Goal: Transaction & Acquisition: Purchase product/service

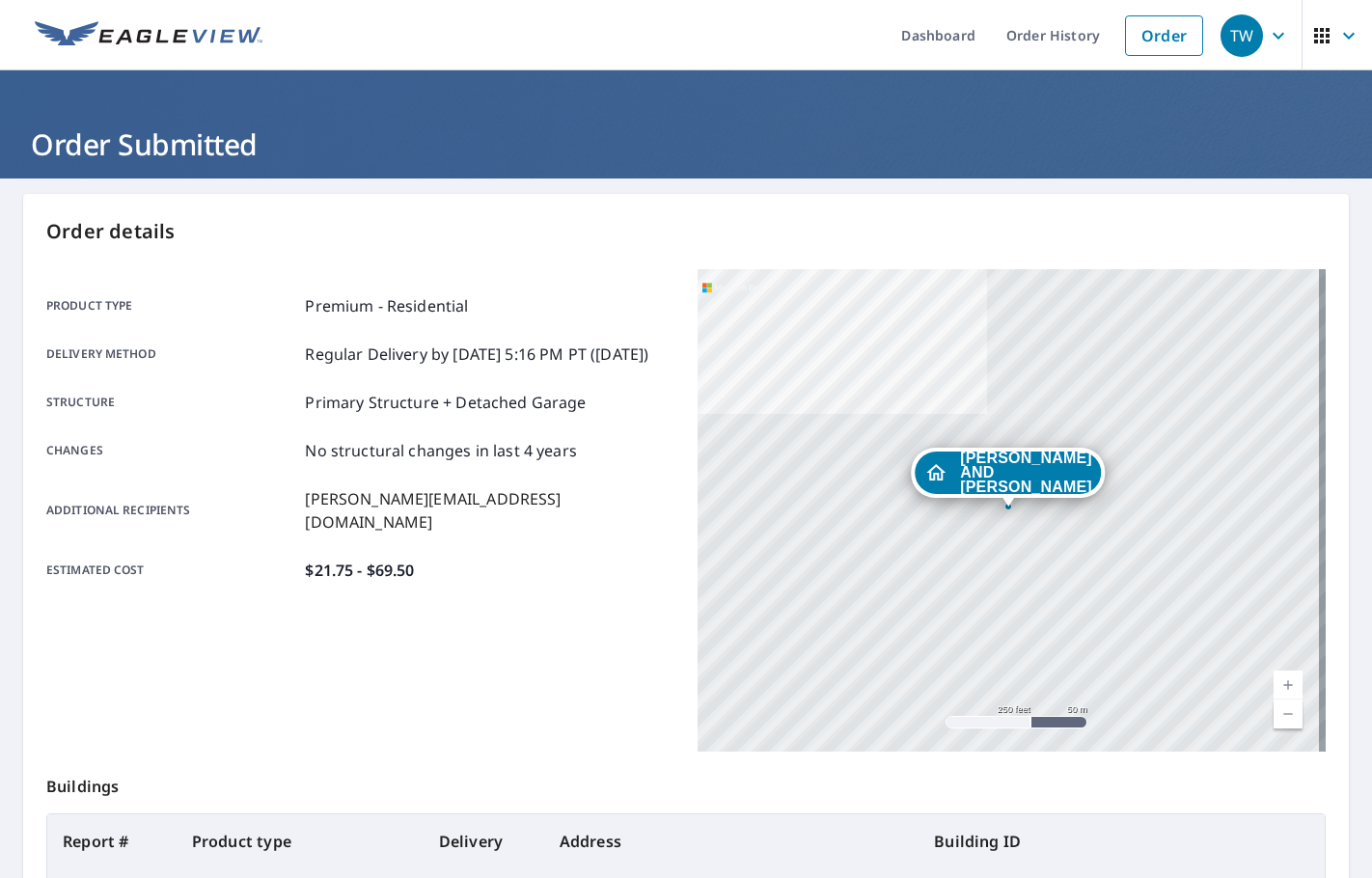
scroll to position [216, 0]
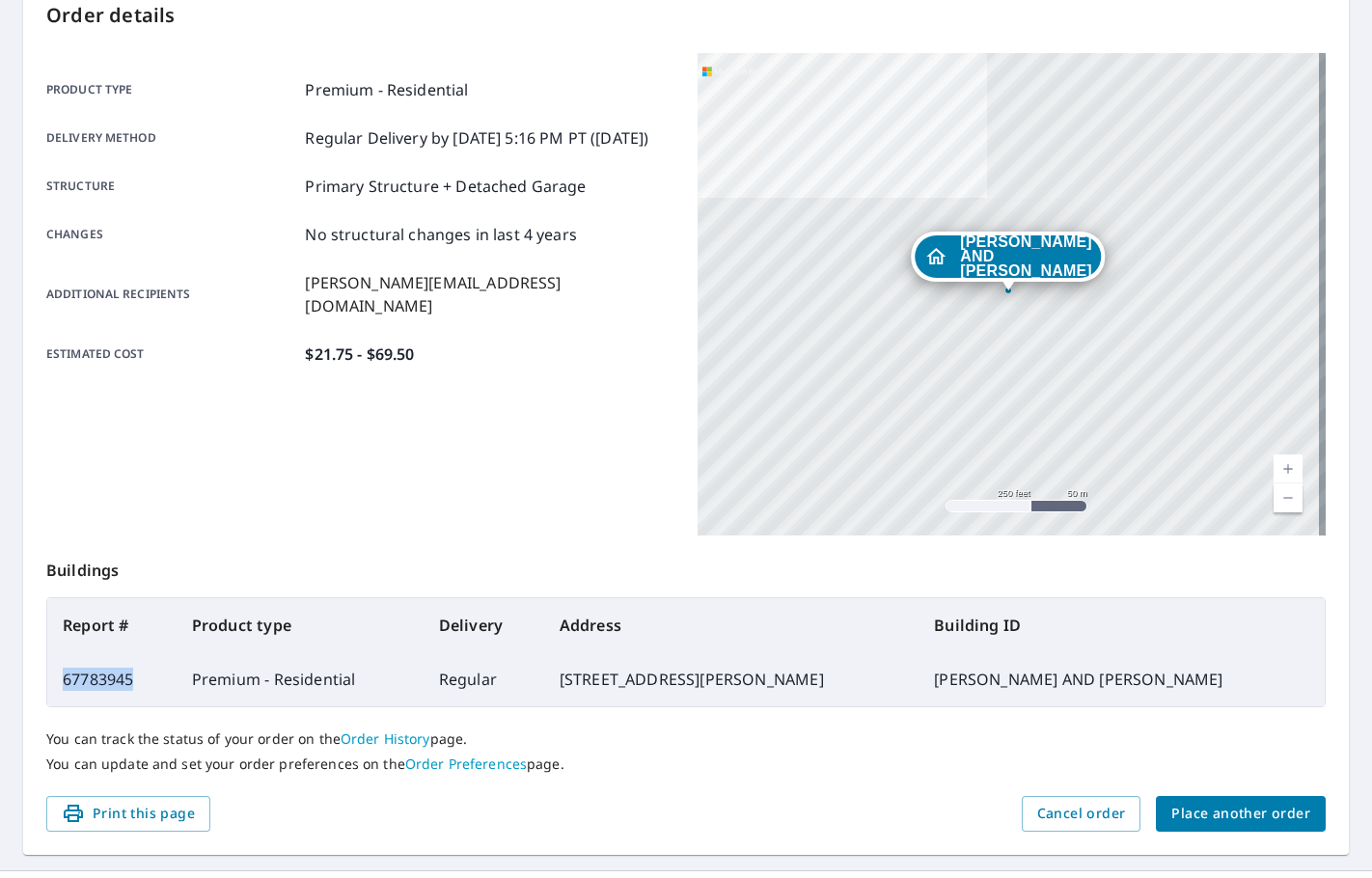
click at [1185, 816] on span "Place another order" at bounding box center [1241, 813] width 139 height 24
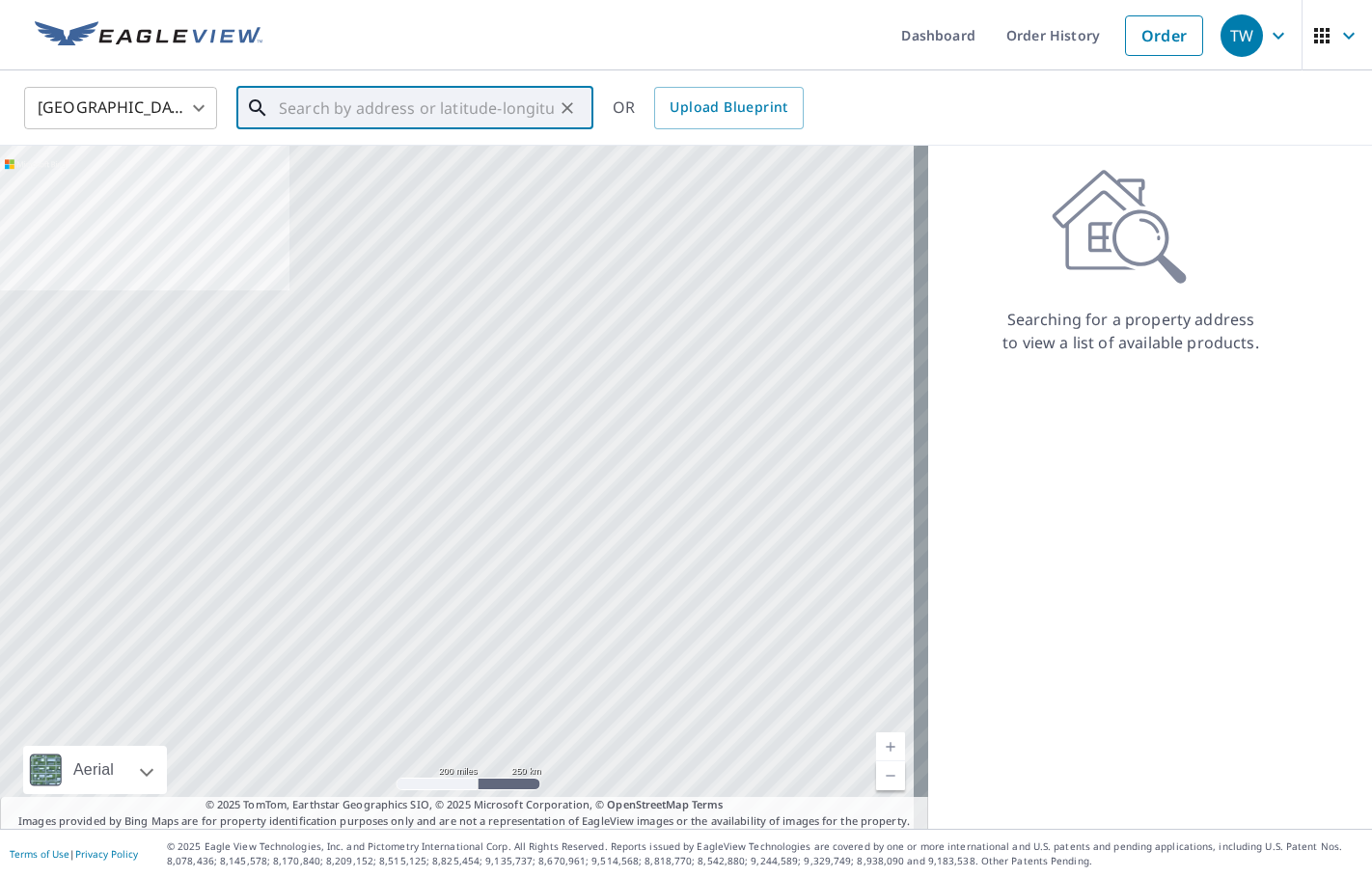
click at [310, 118] on input "text" at bounding box center [416, 108] width 275 height 54
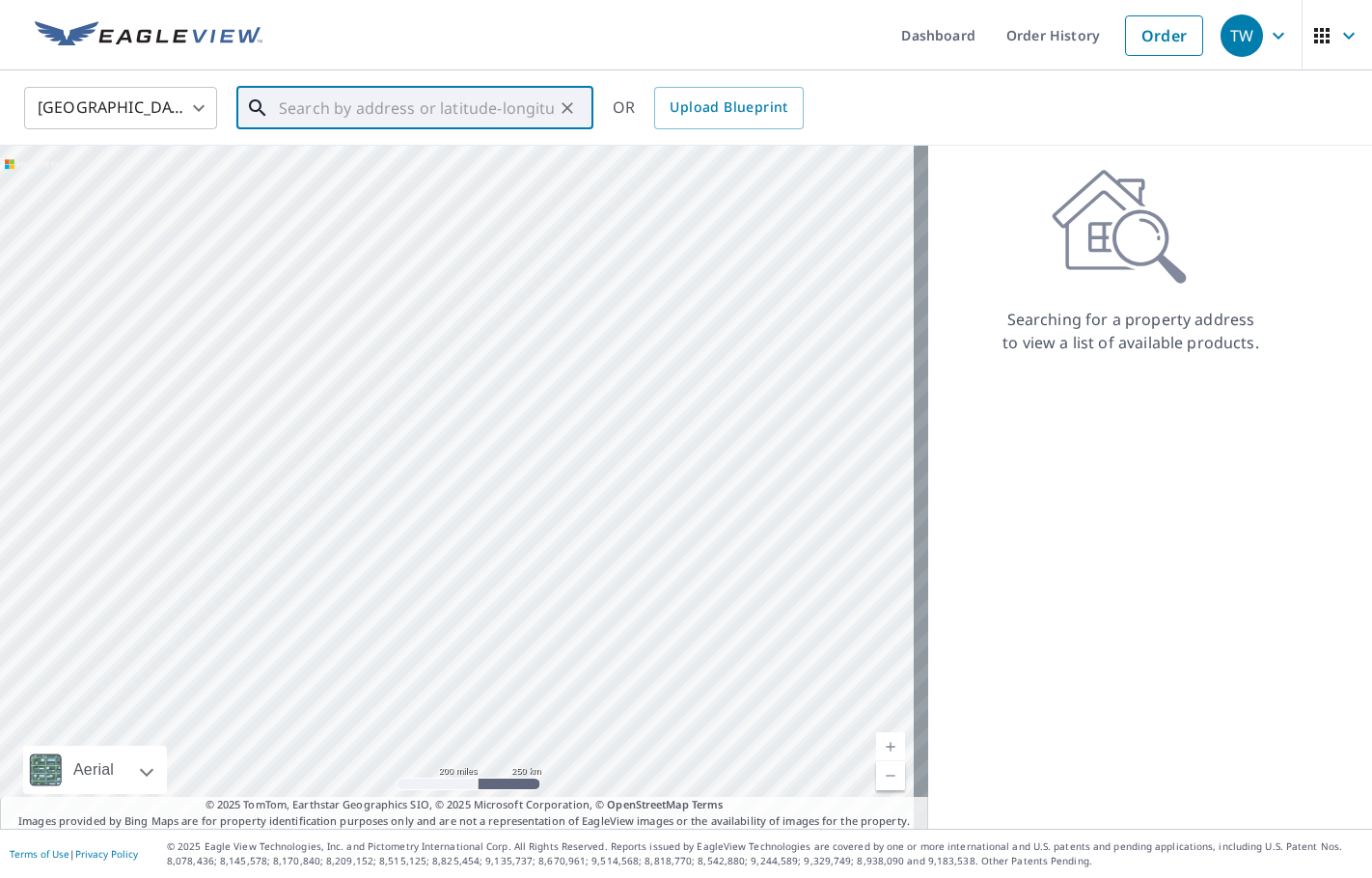
paste input "[STREET_ADDRESS][PERSON_NAME]"
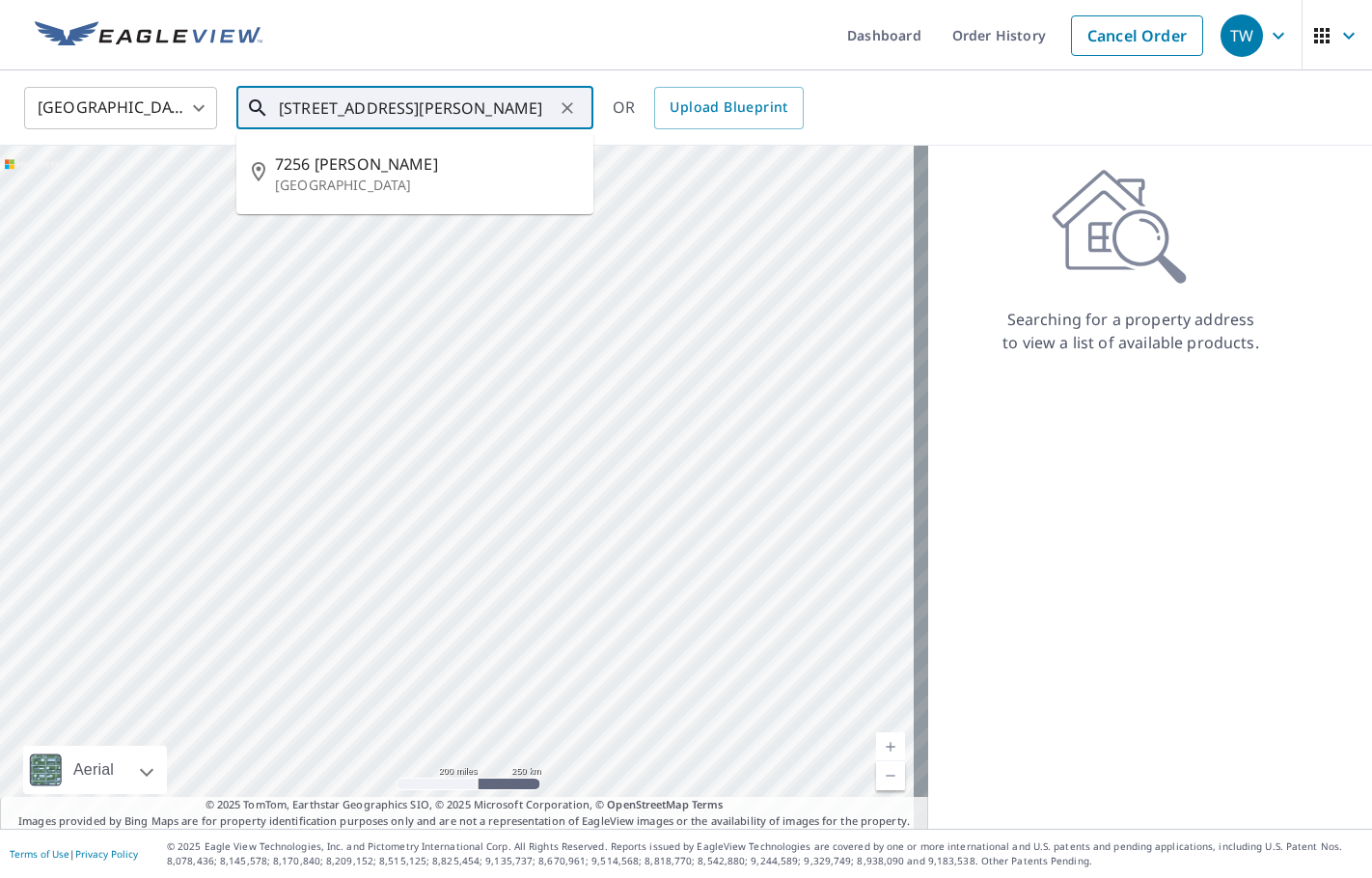
type input "[STREET_ADDRESS][PERSON_NAME]"
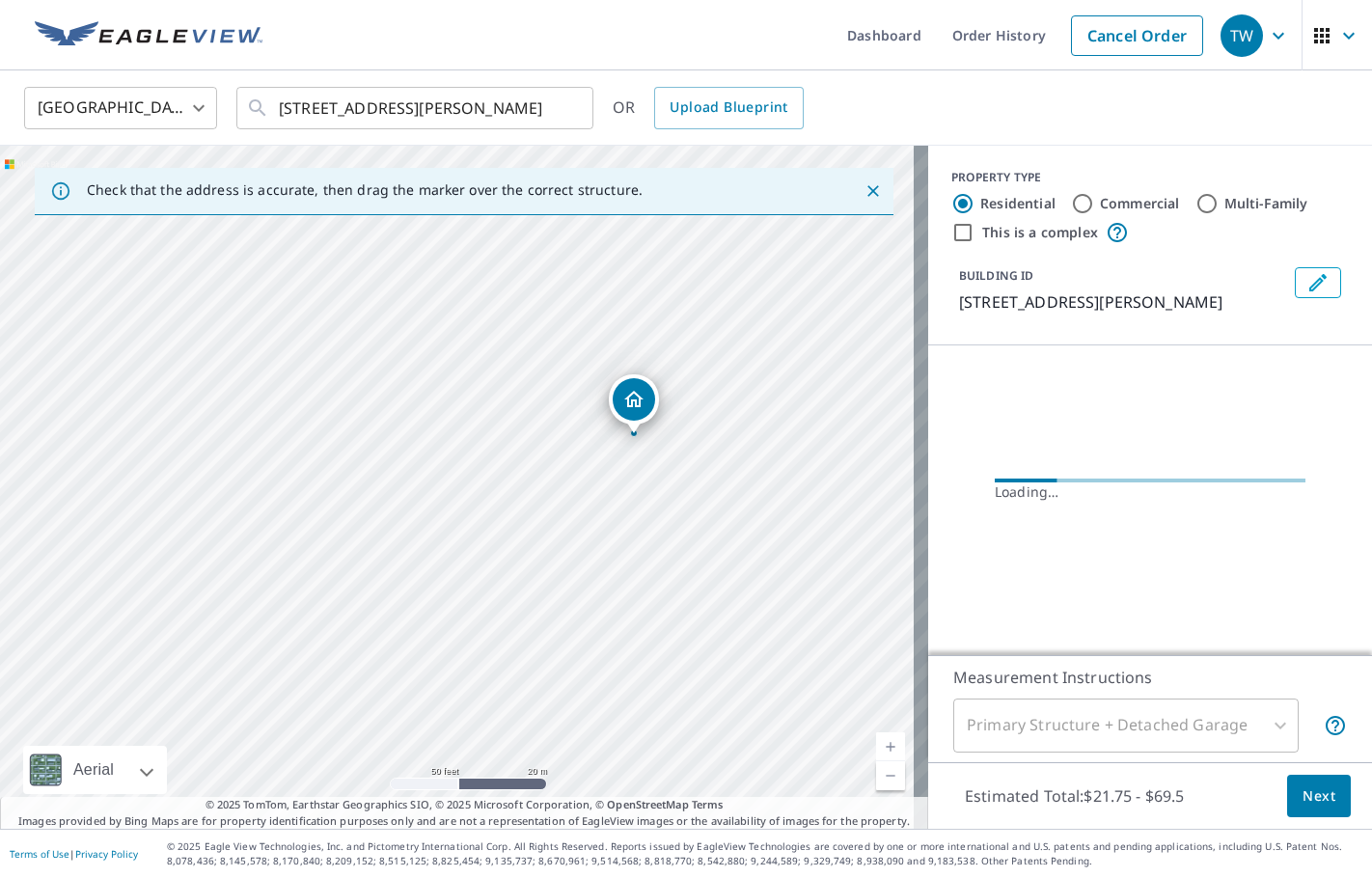
drag, startPoint x: 602, startPoint y: 486, endPoint x: 494, endPoint y: 518, distance: 112.6
click at [494, 518] on div "[STREET_ADDRESS][PERSON_NAME]" at bounding box center [463, 487] width 928 height 683
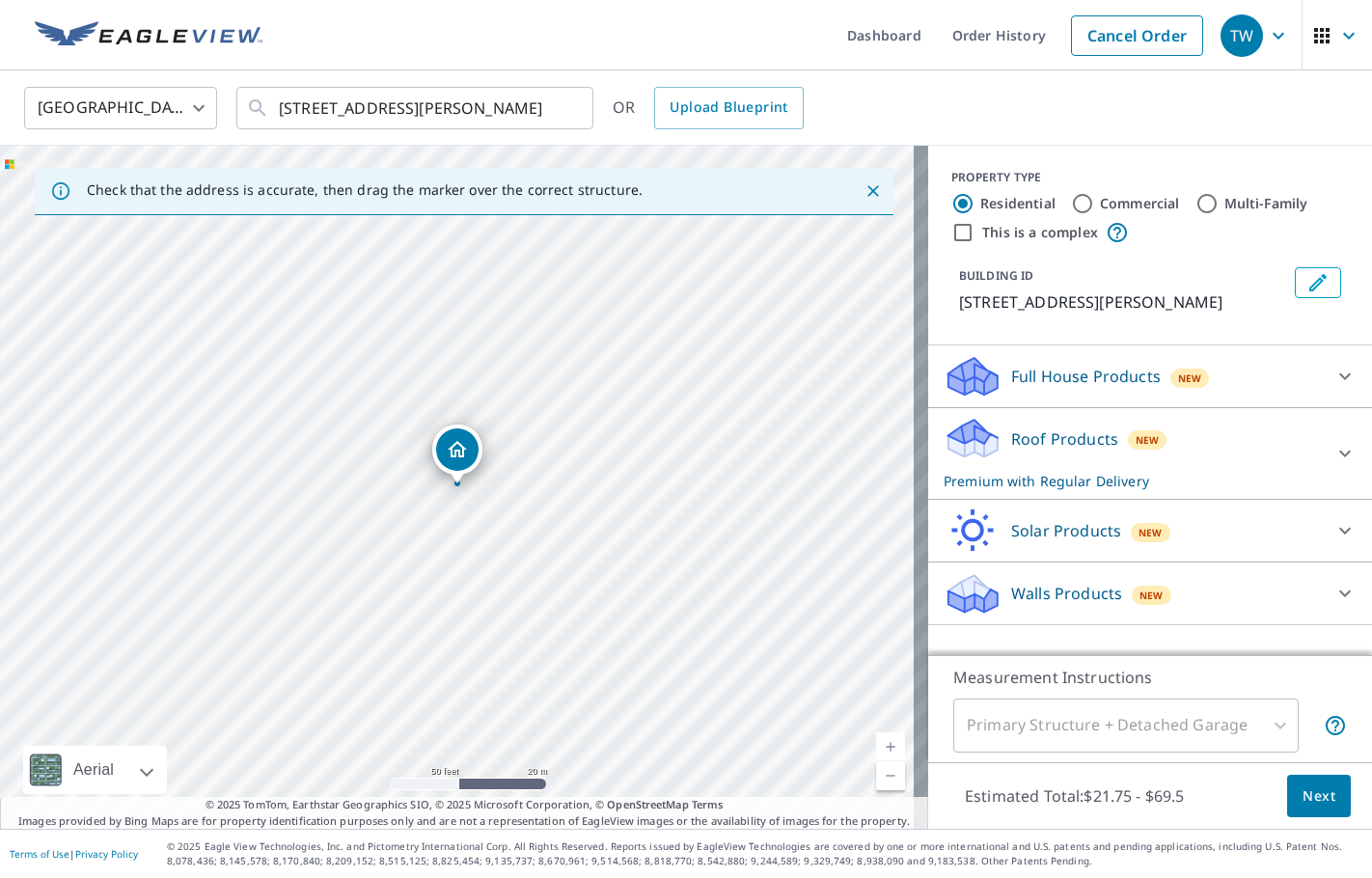
click at [1300, 267] on button "Edit building 1" at bounding box center [1319, 283] width 47 height 31
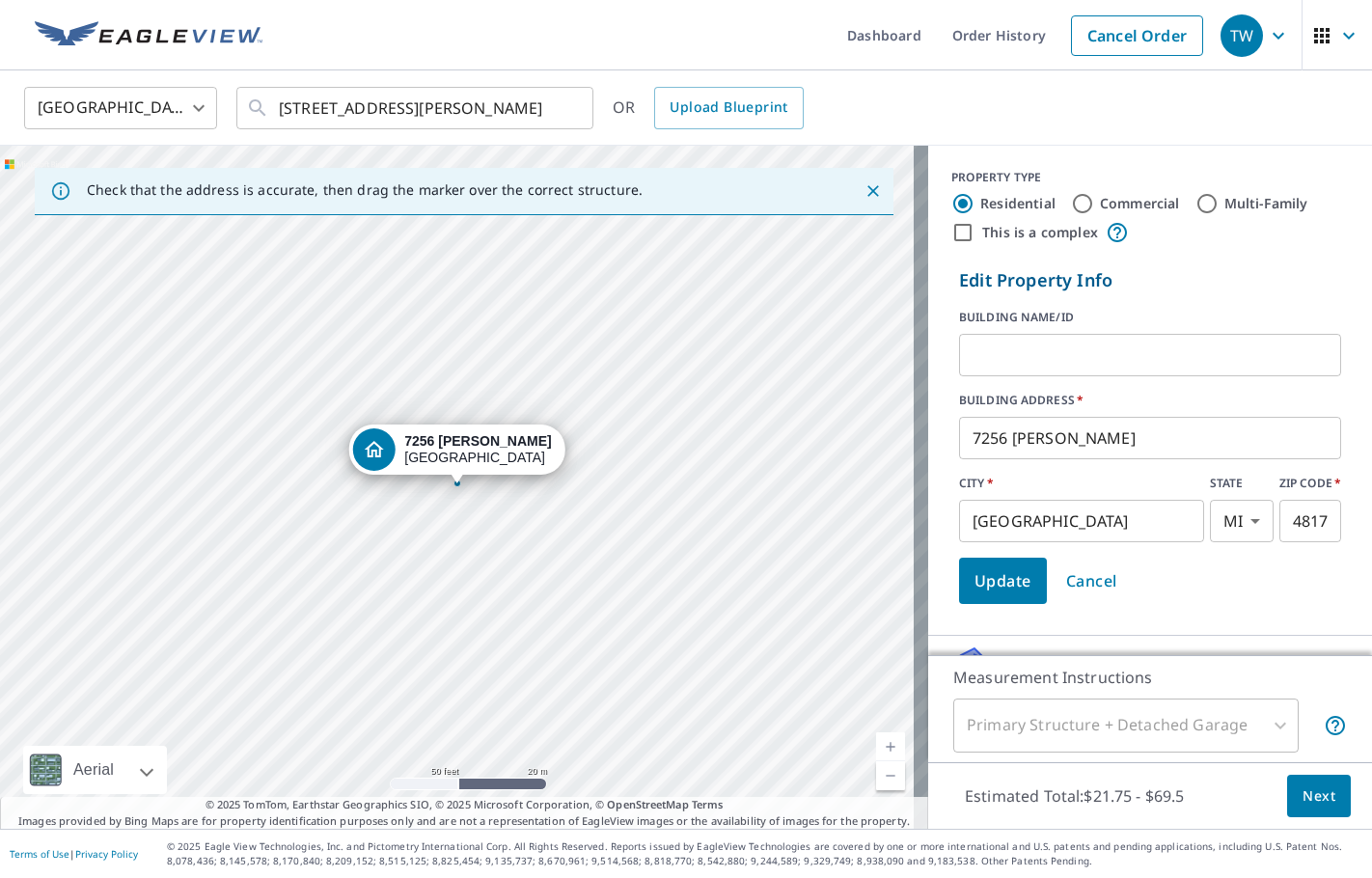
click at [1097, 360] on input "text" at bounding box center [1149, 355] width 382 height 54
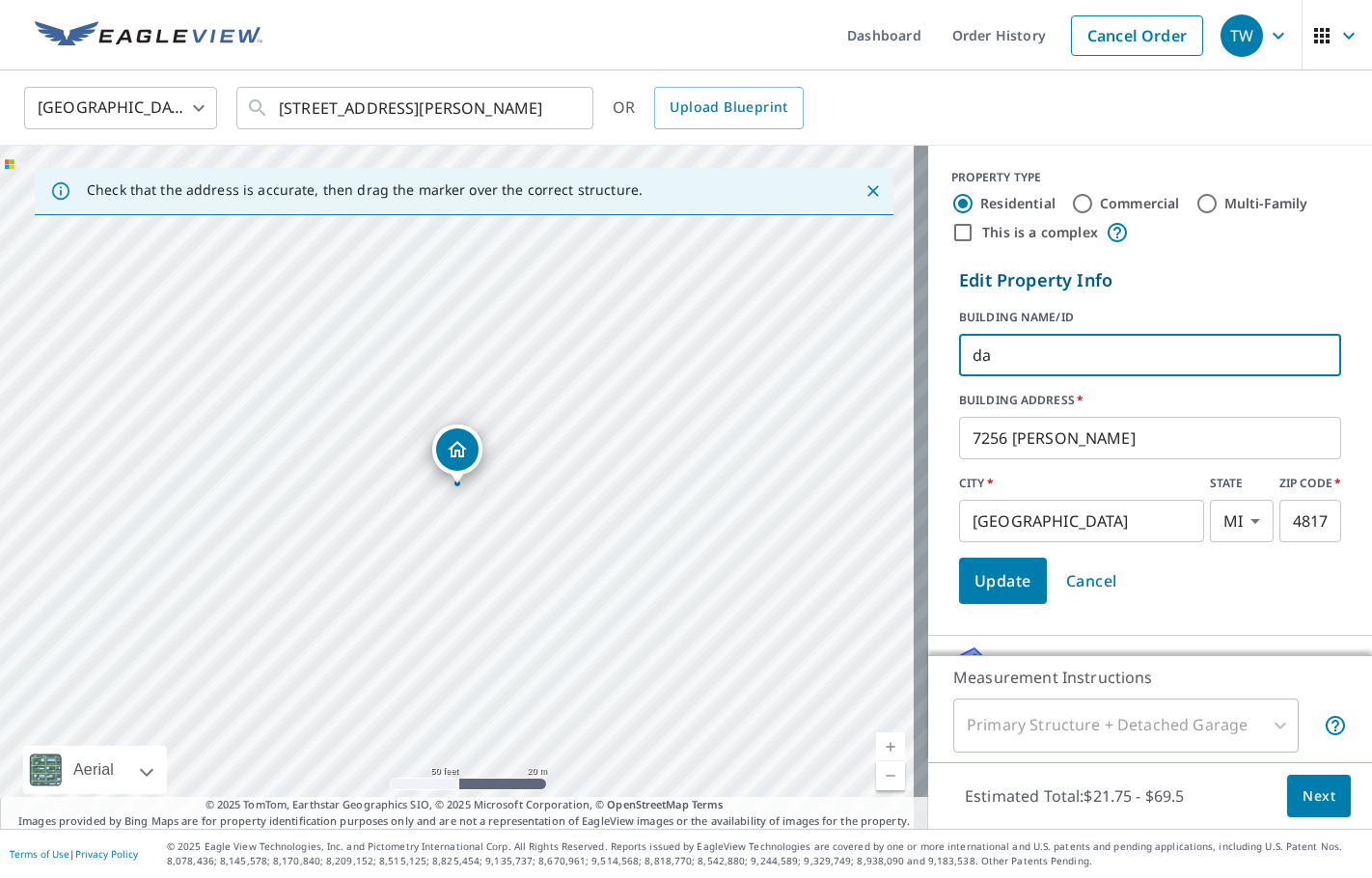
type input "d"
type input "[PERSON_NAME] AND [PERSON_NAME]"
click at [1000, 576] on span "Update" at bounding box center [1003, 581] width 57 height 27
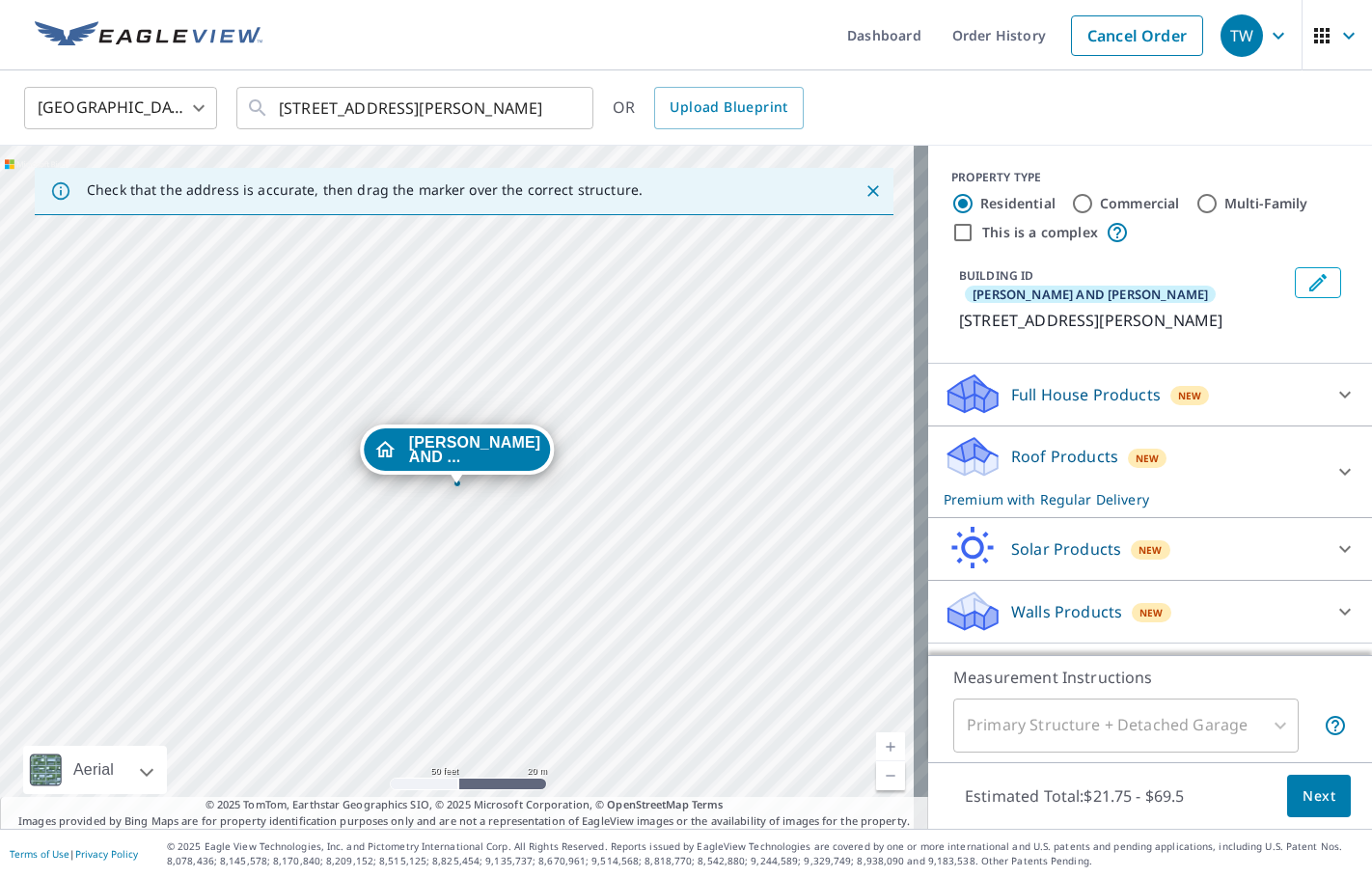
click at [1333, 460] on icon at bounding box center [1345, 472] width 23 height 23
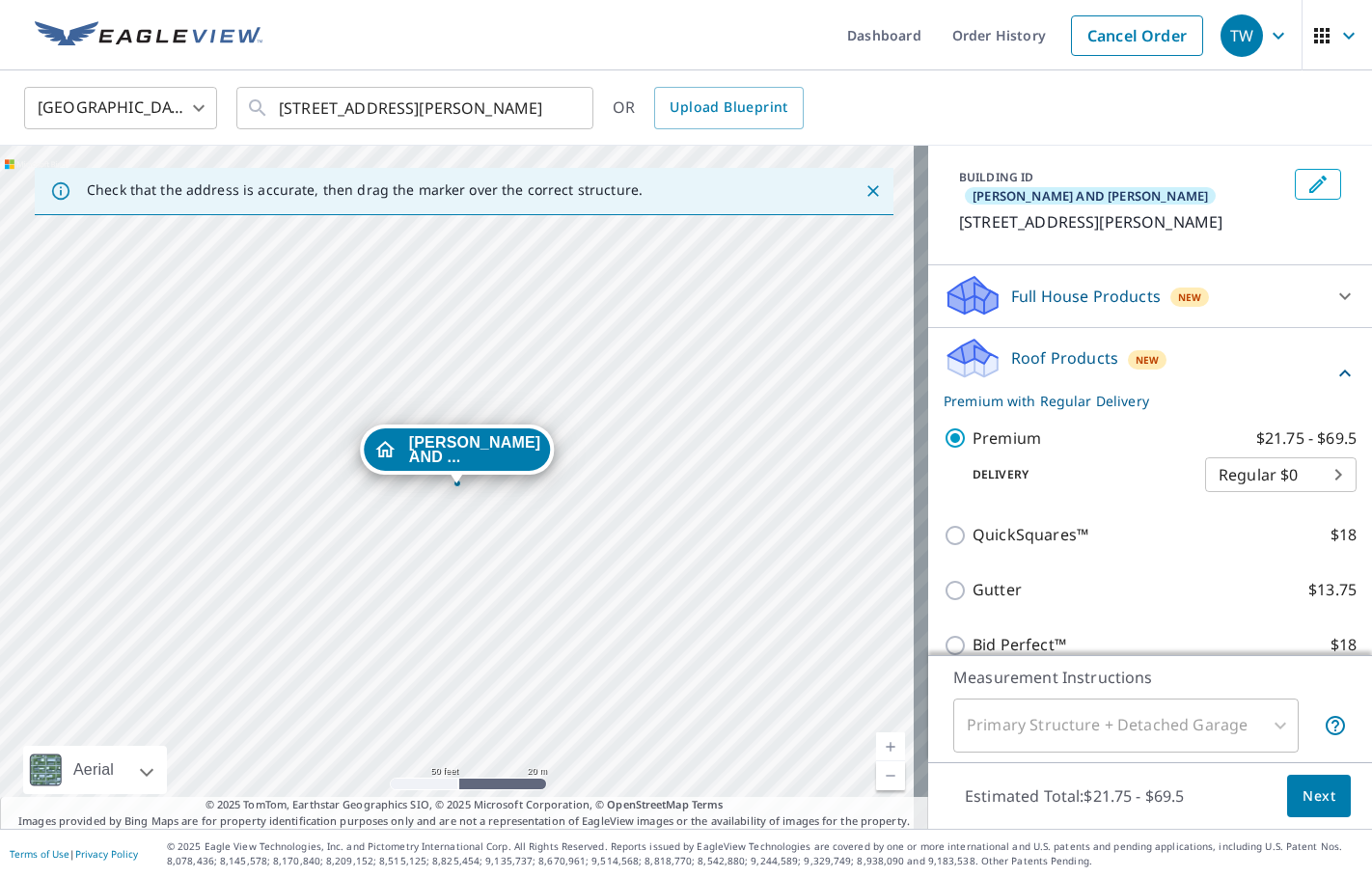
scroll to position [193, 0]
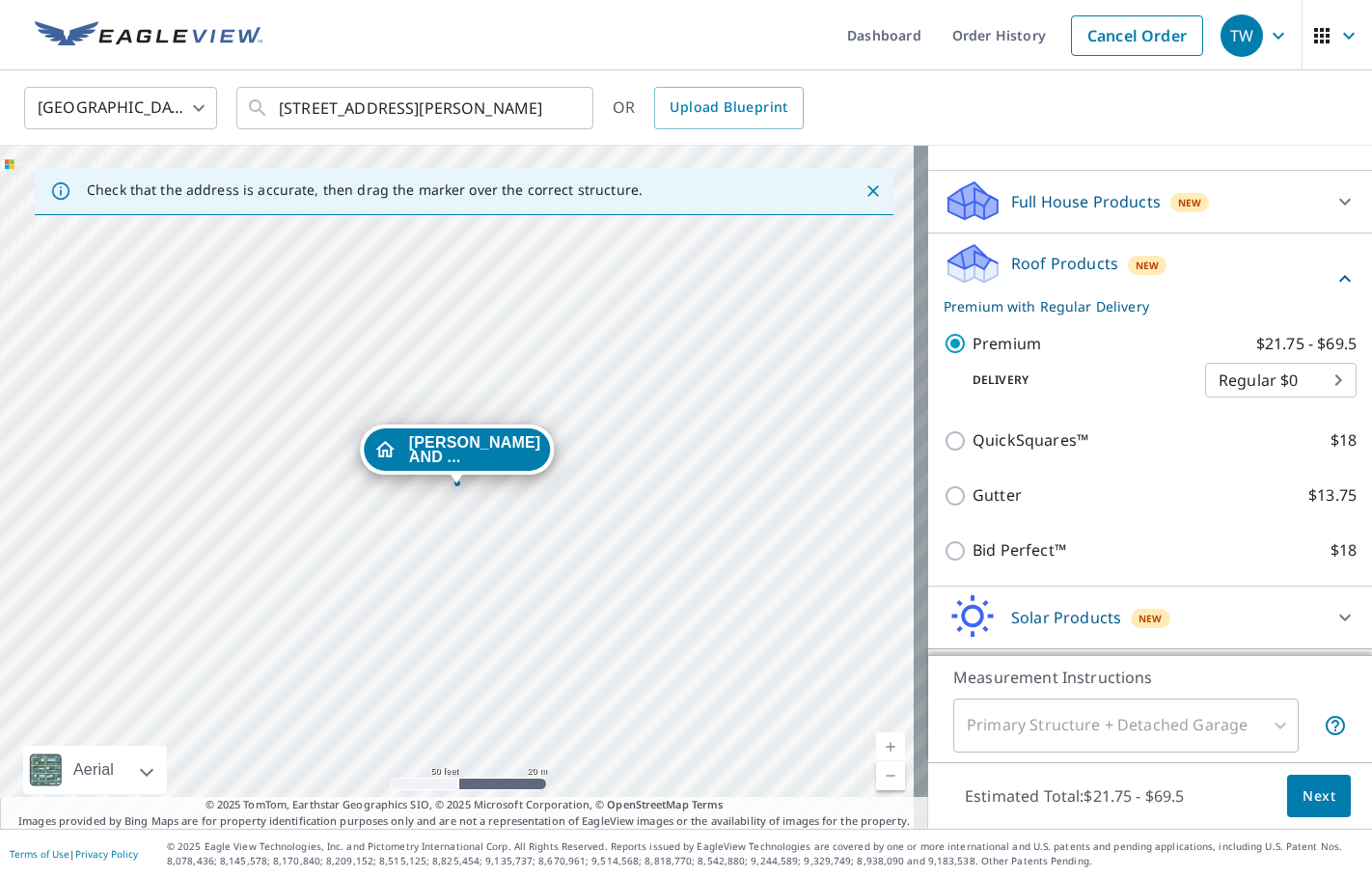
click at [1299, 811] on button "Next" at bounding box center [1320, 795] width 64 height 44
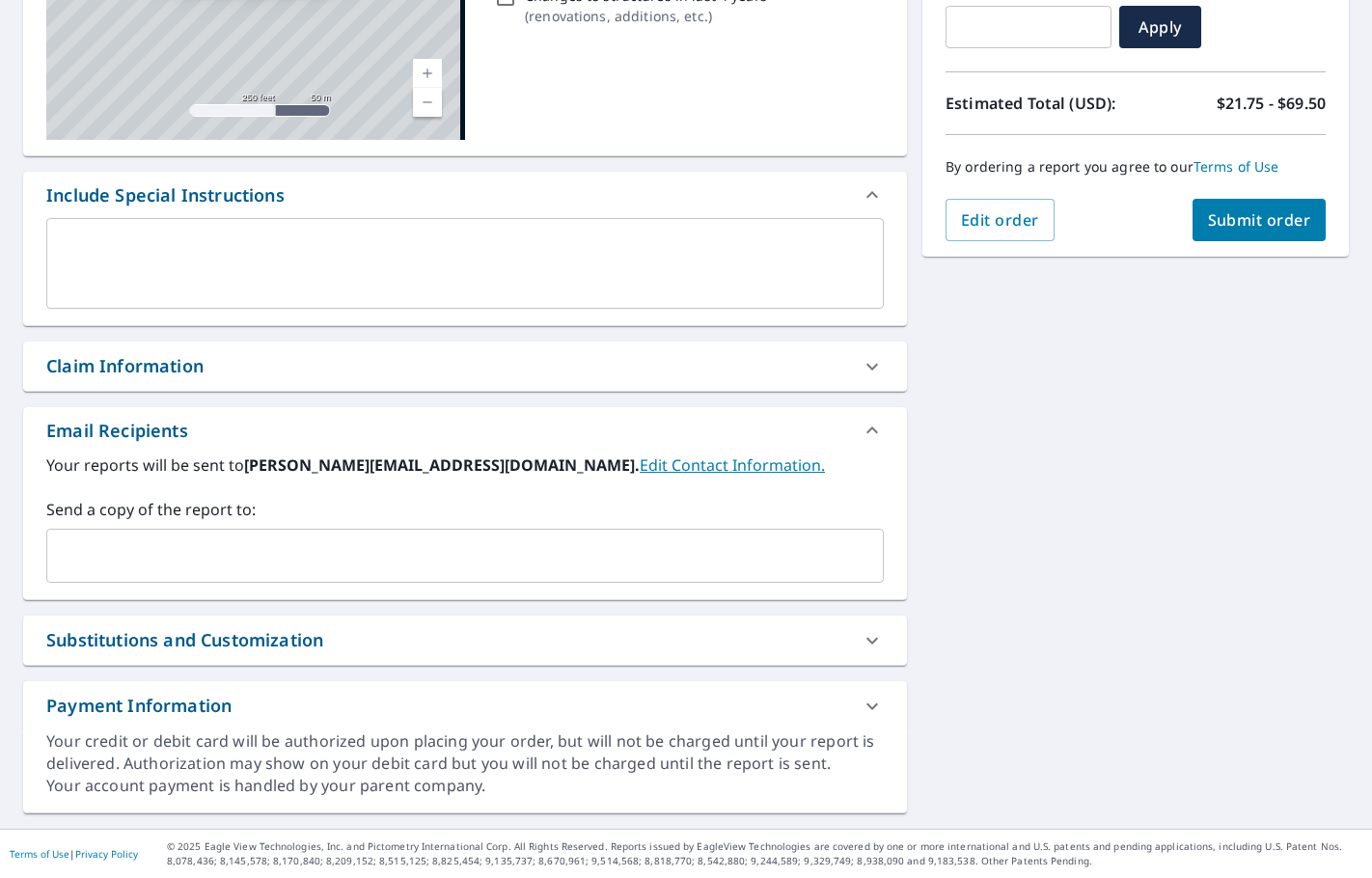
scroll to position [358, 0]
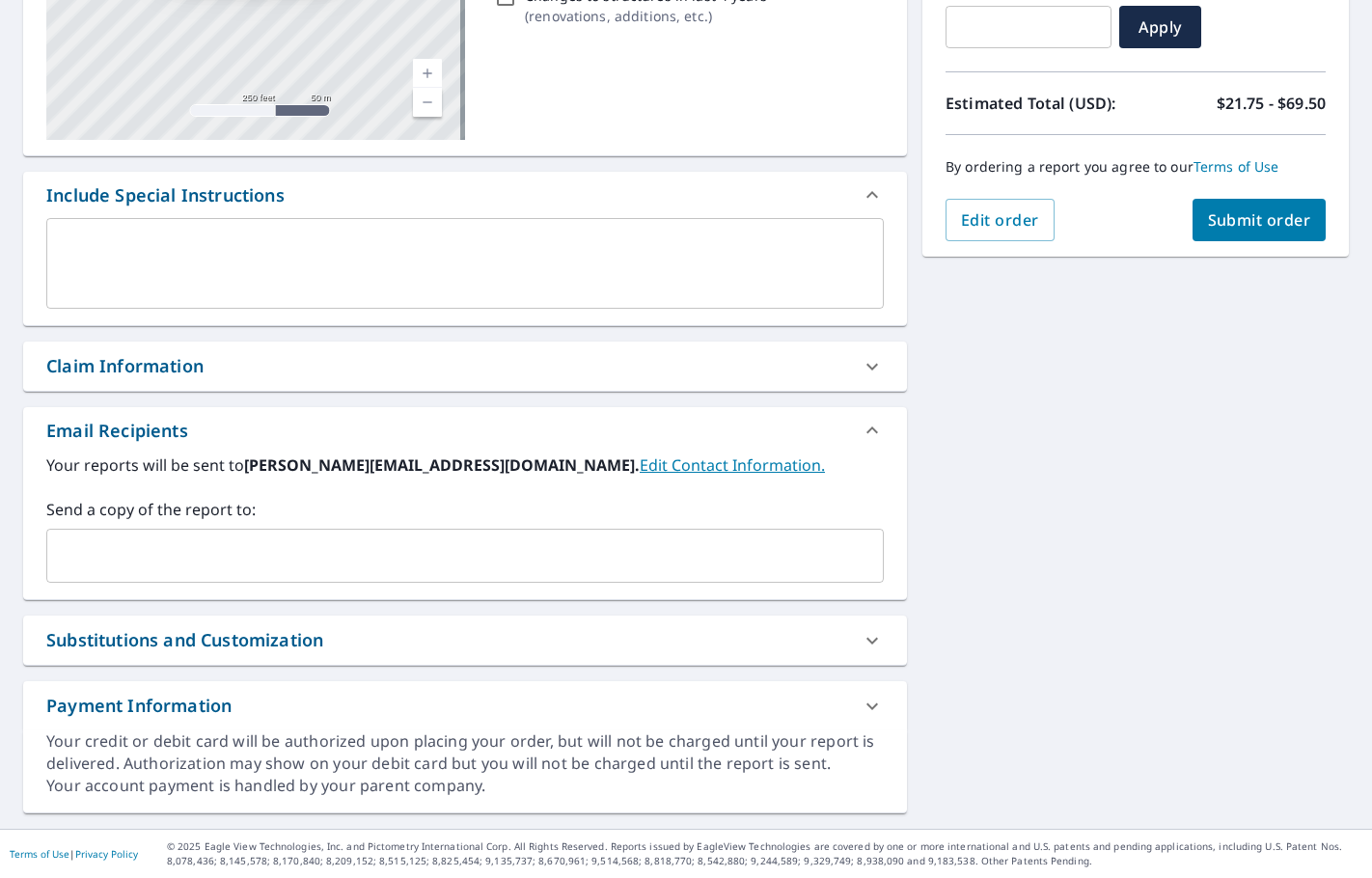
click at [85, 556] on input "text" at bounding box center [451, 556] width 791 height 37
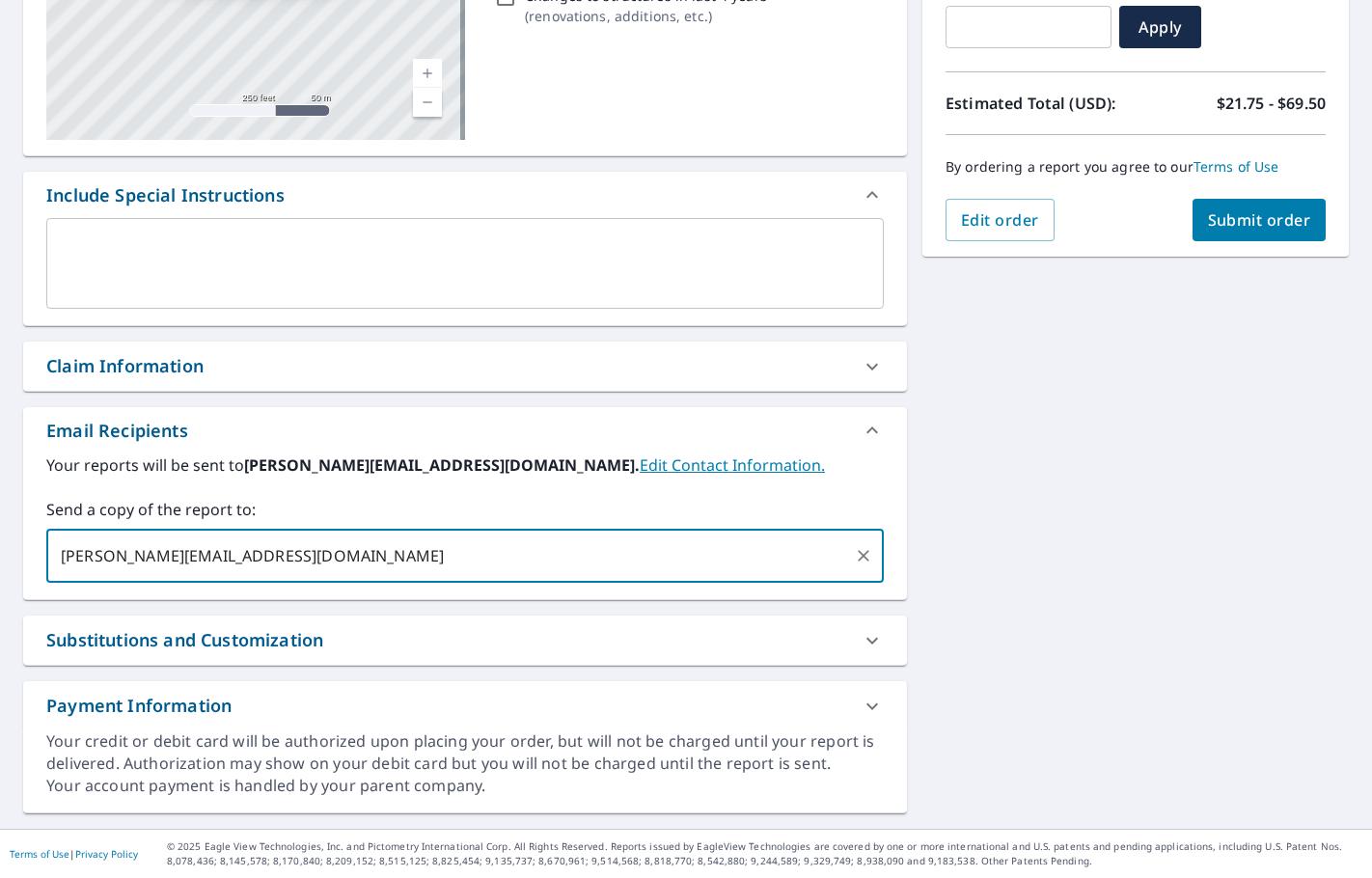
type input "[PERSON_NAME][EMAIL_ADDRESS][DOMAIN_NAME]"
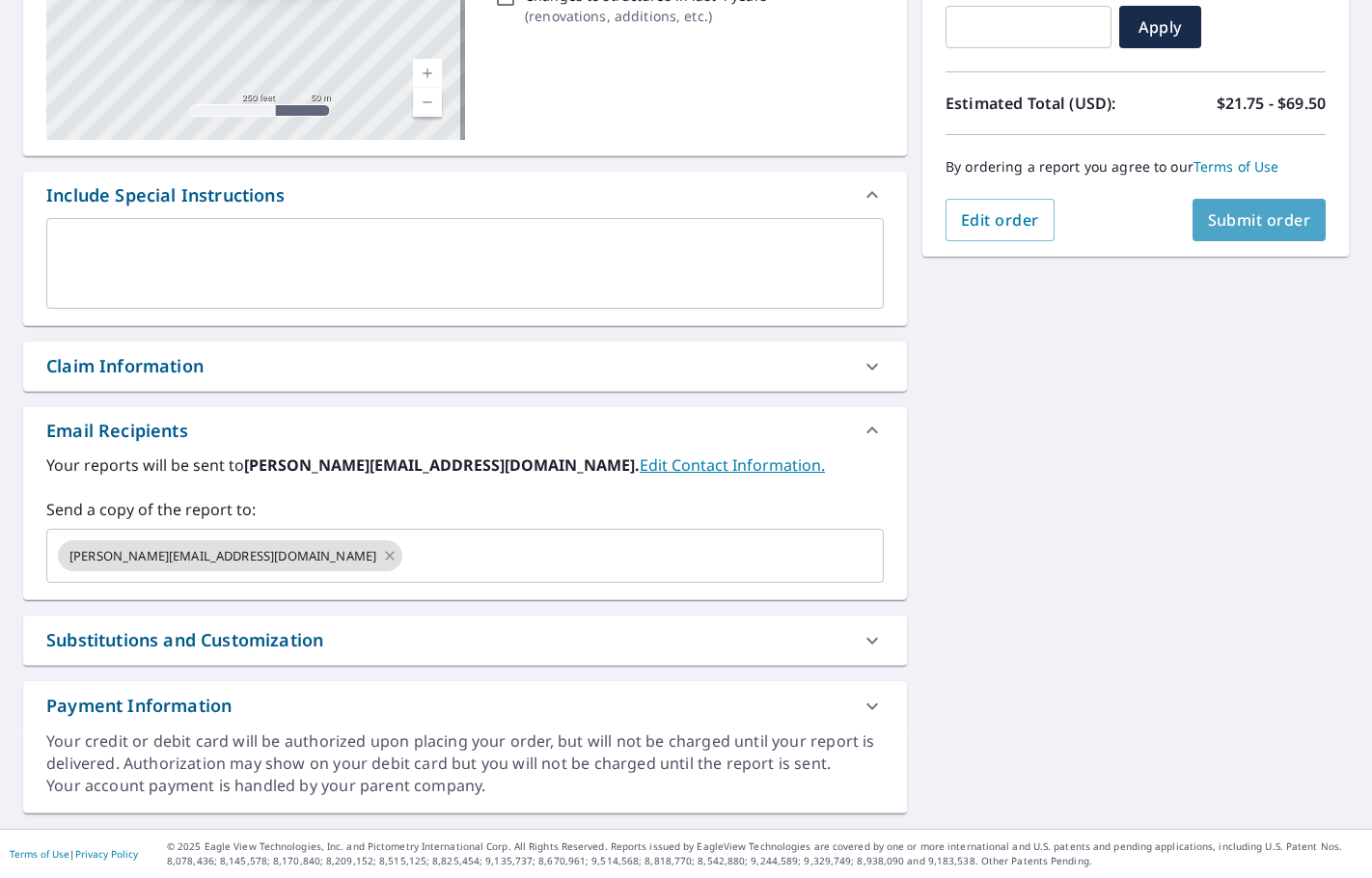
click at [1228, 210] on span "Submit order" at bounding box center [1259, 220] width 103 height 21
checkbox input "true"
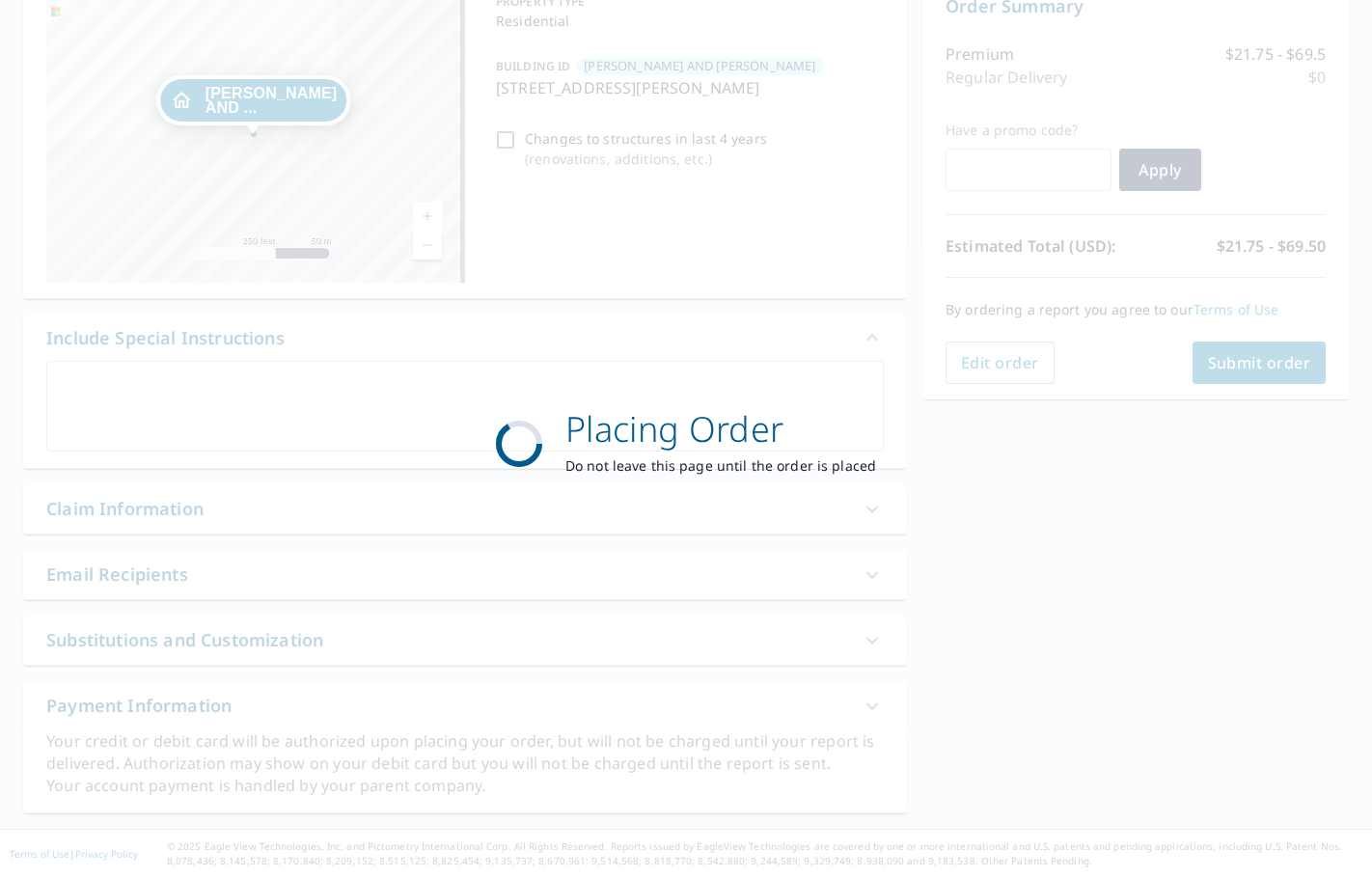
scroll to position [216, 0]
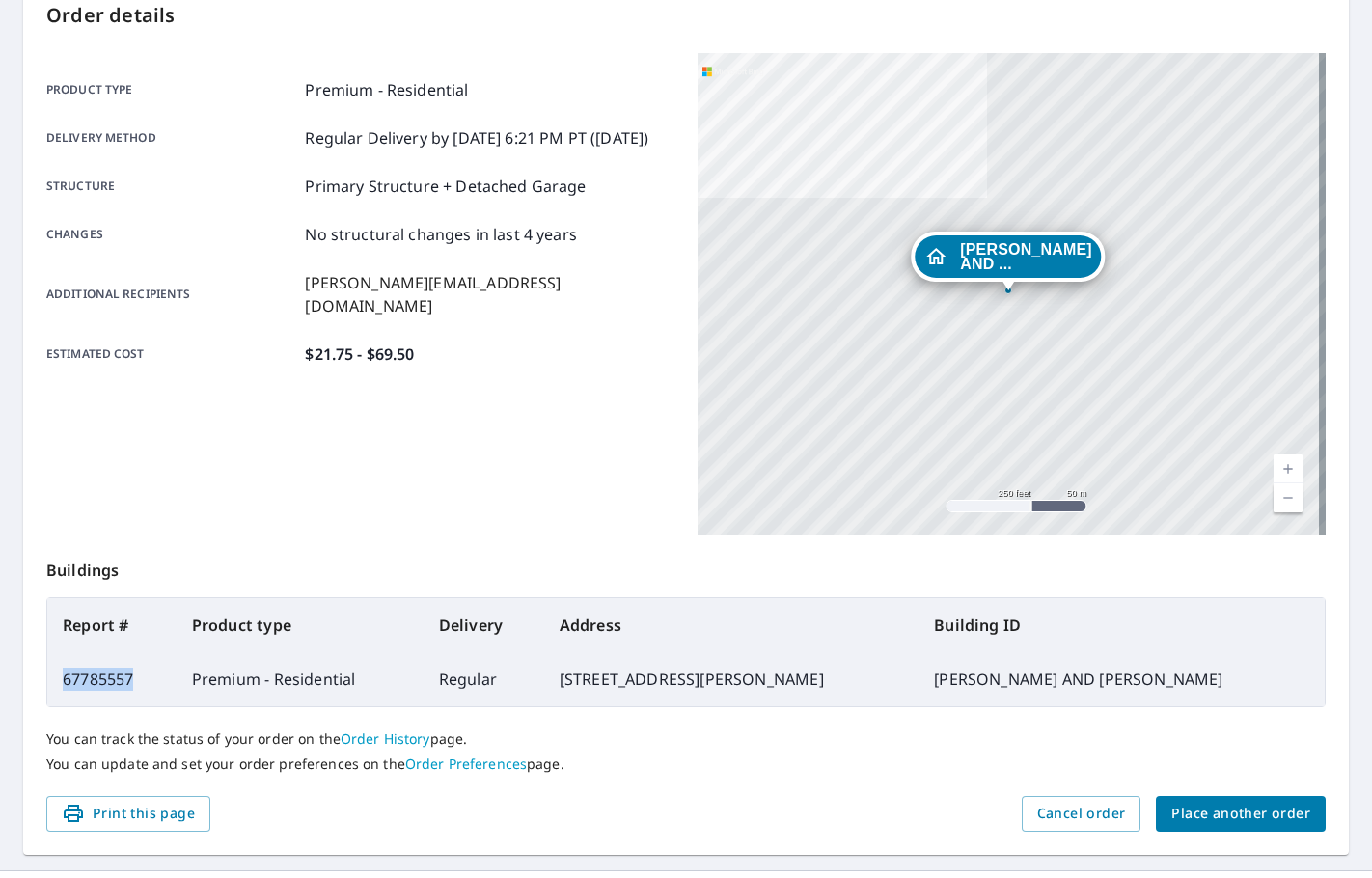
drag, startPoint x: 140, startPoint y: 680, endPoint x: 63, endPoint y: 685, distance: 77.2
click at [63, 685] on td "67785557" at bounding box center [112, 679] width 129 height 54
copy td "67785557"
click at [1217, 807] on span "Place another order" at bounding box center [1241, 813] width 139 height 24
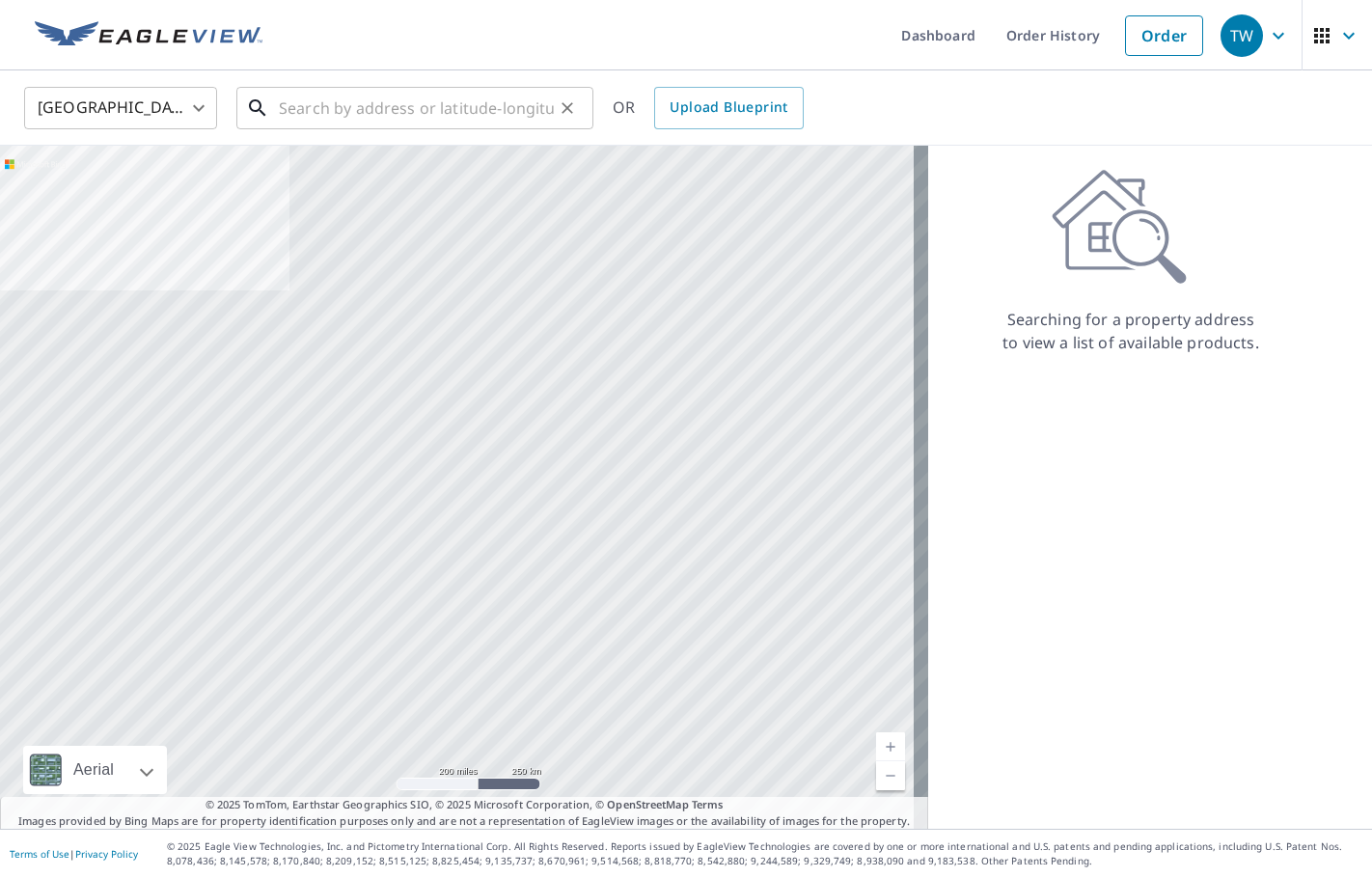
click at [330, 96] on input "text" at bounding box center [416, 108] width 275 height 54
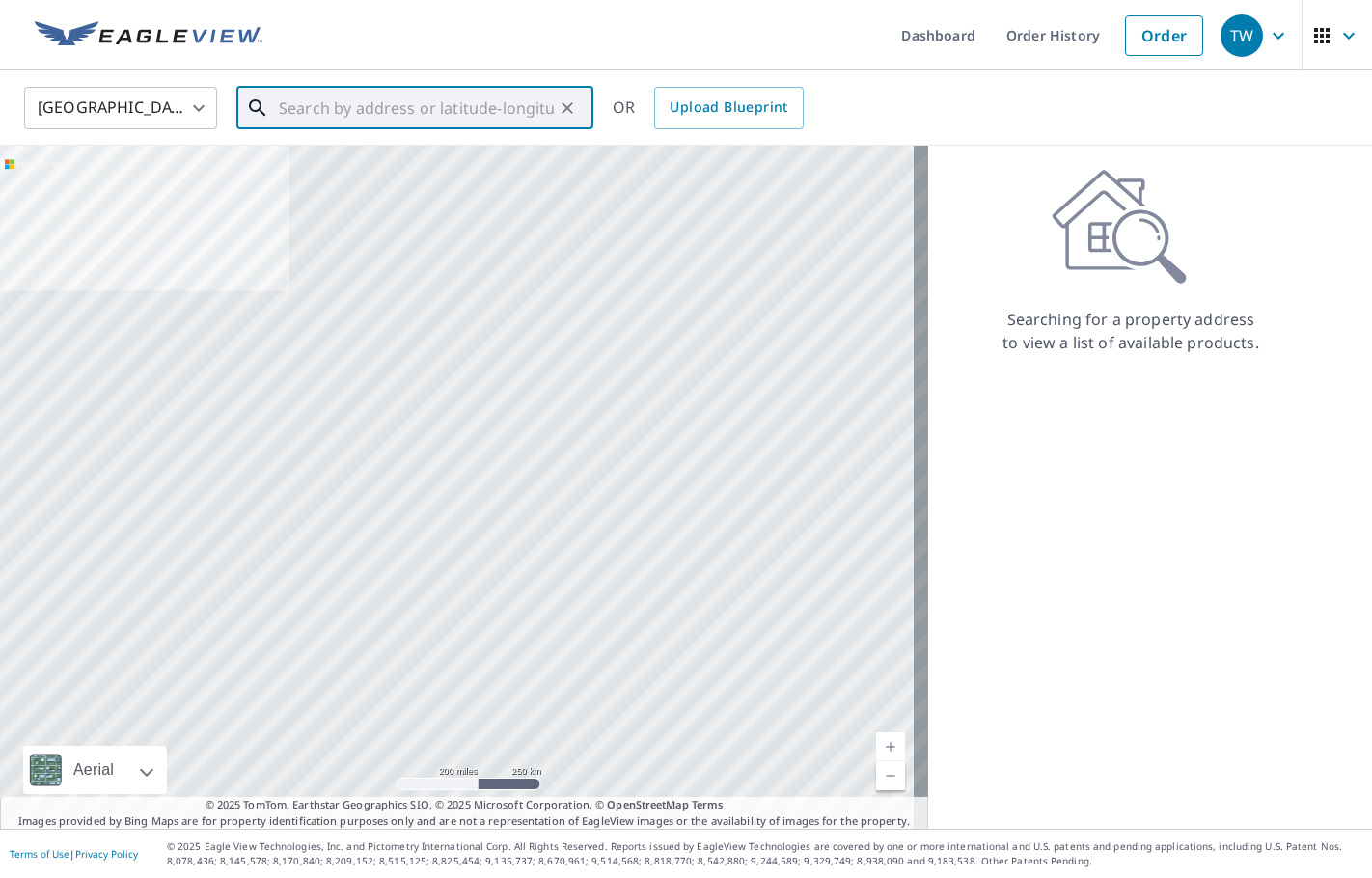
paste input "[STREET_ADDRESS]"
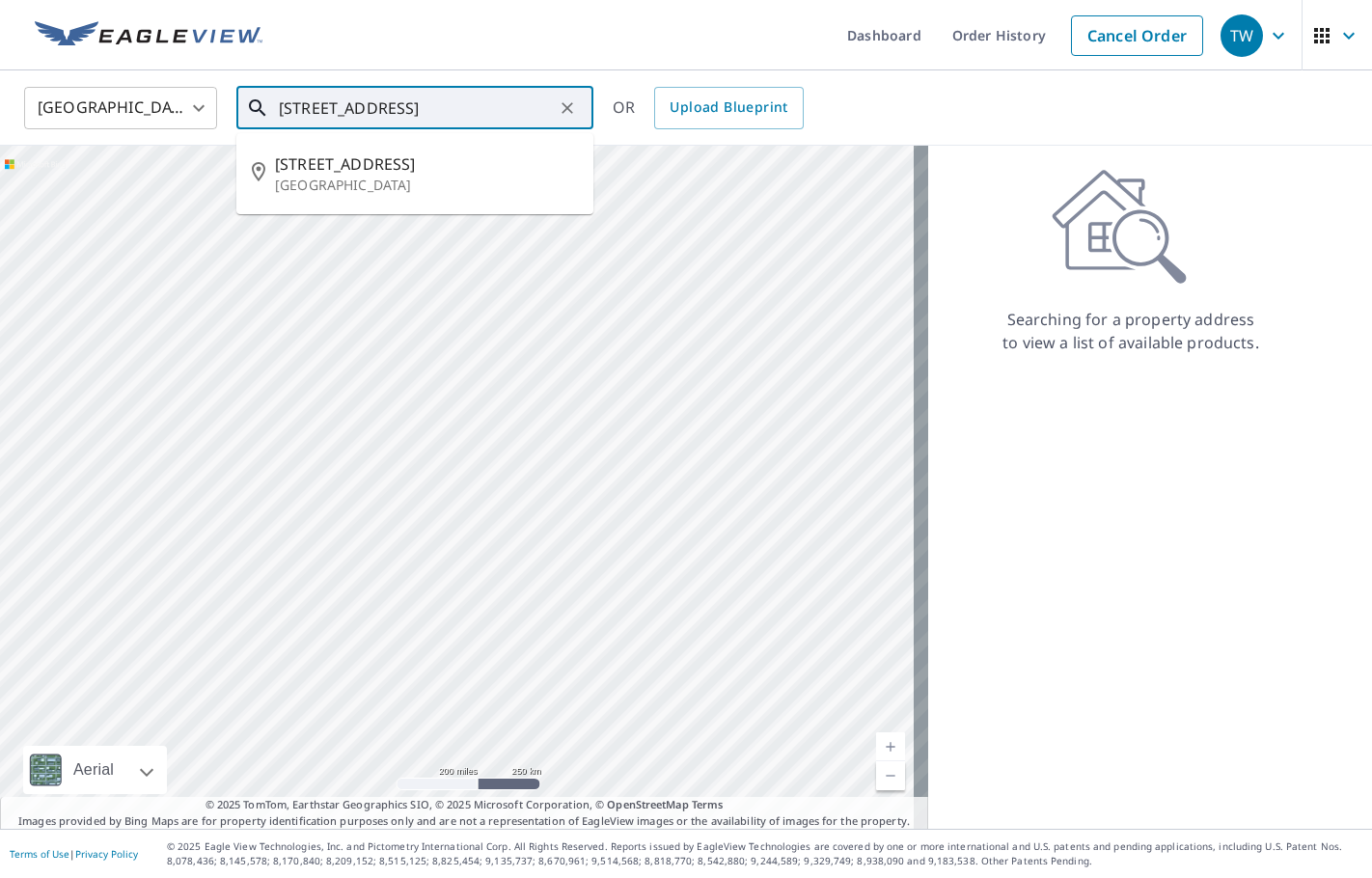
type input "[STREET_ADDRESS]"
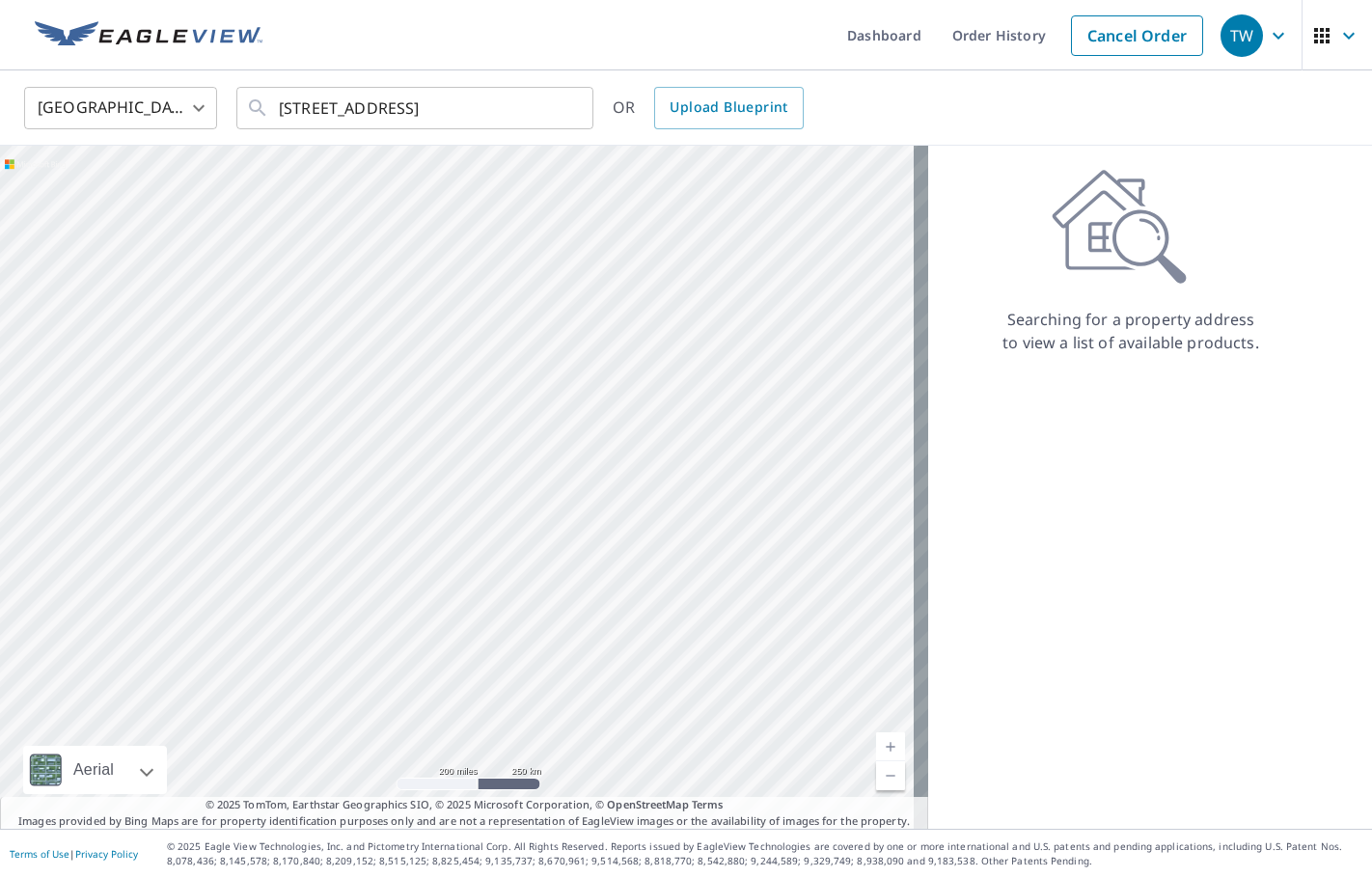
scroll to position [0, 0]
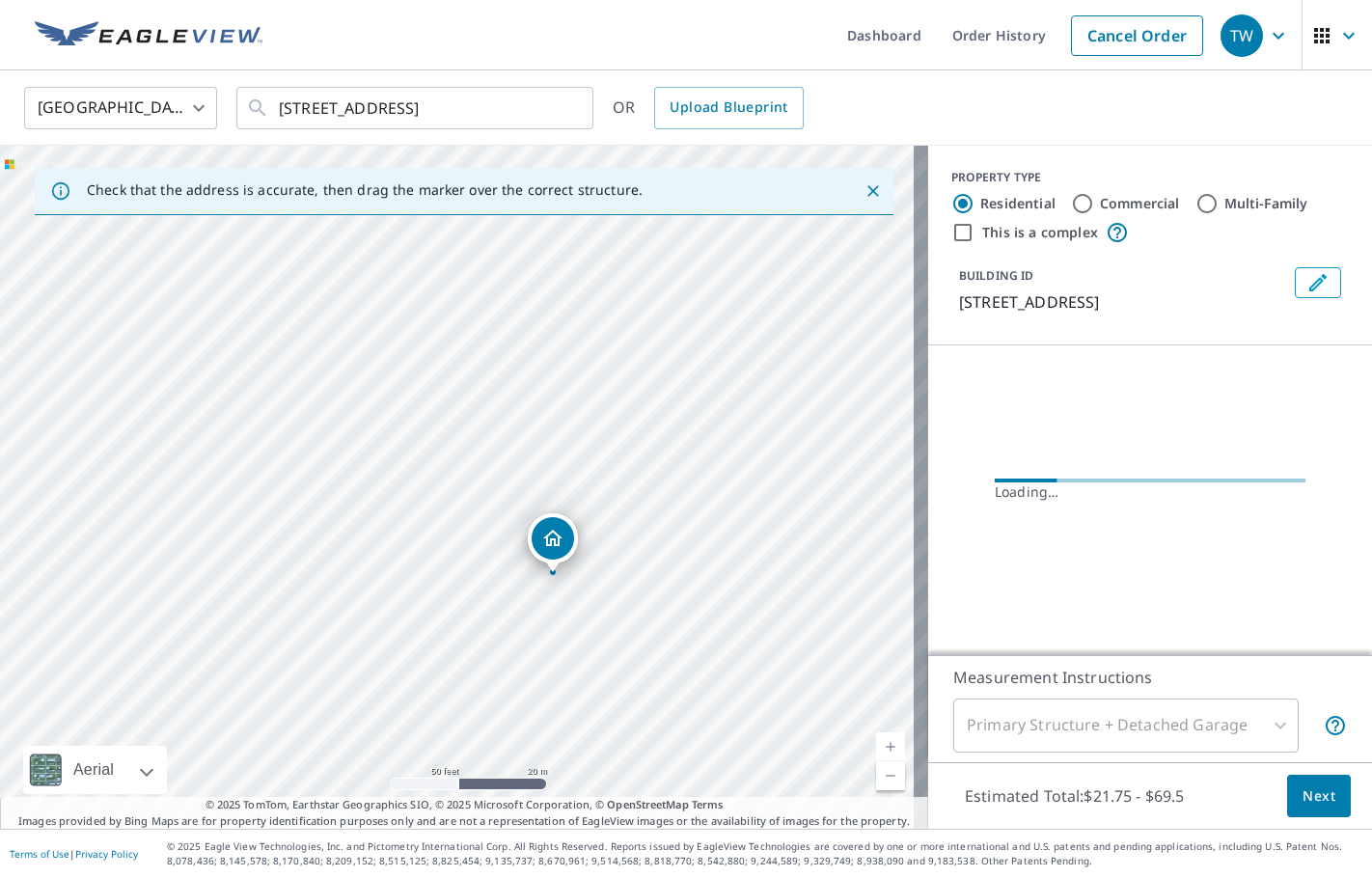
drag, startPoint x: 435, startPoint y: 518, endPoint x: 373, endPoint y: 387, distance: 144.9
click at [373, 387] on div "[STREET_ADDRESS]" at bounding box center [463, 487] width 928 height 683
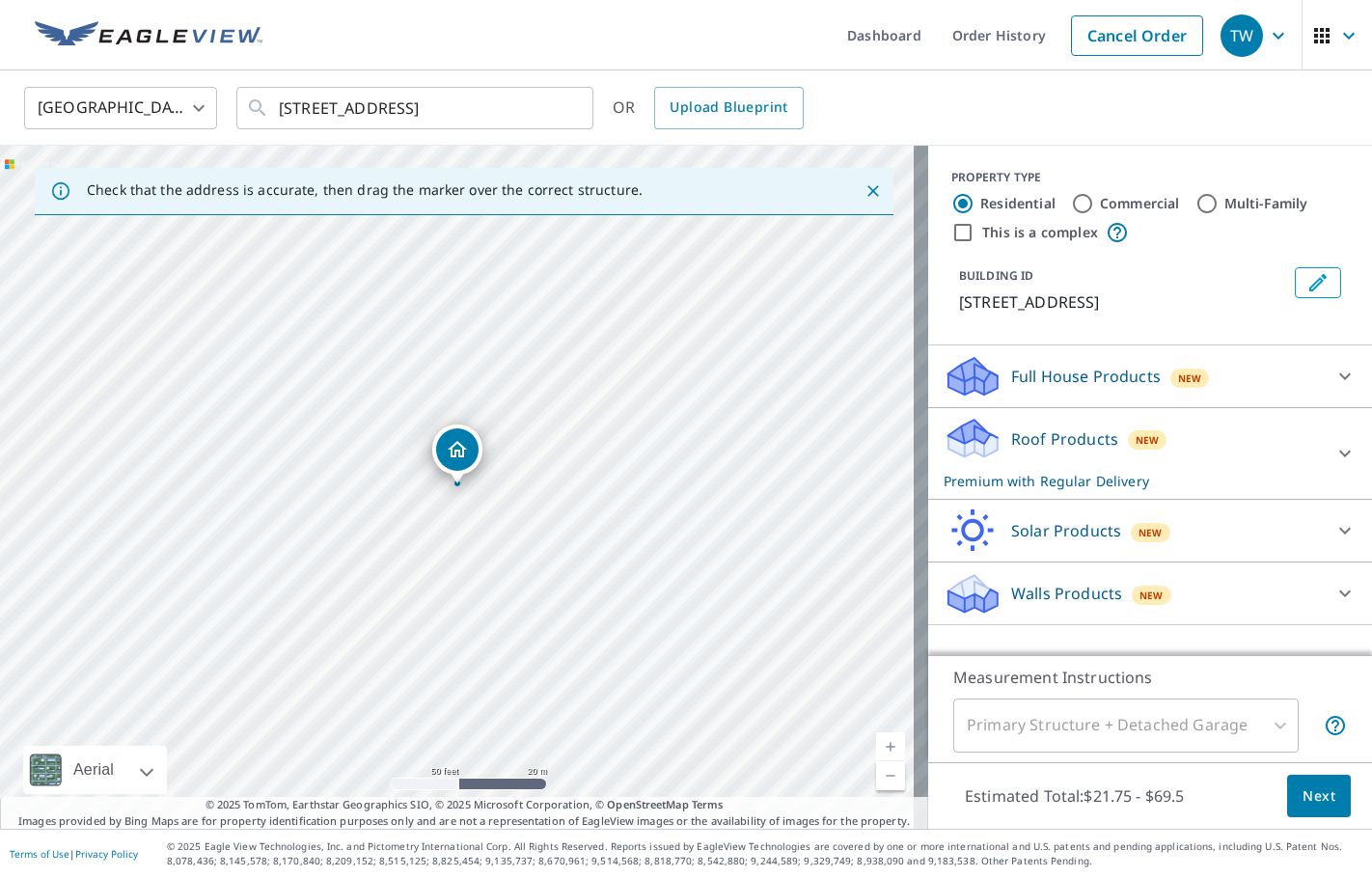
click at [1307, 282] on icon "Edit building 1" at bounding box center [1319, 283] width 23 height 23
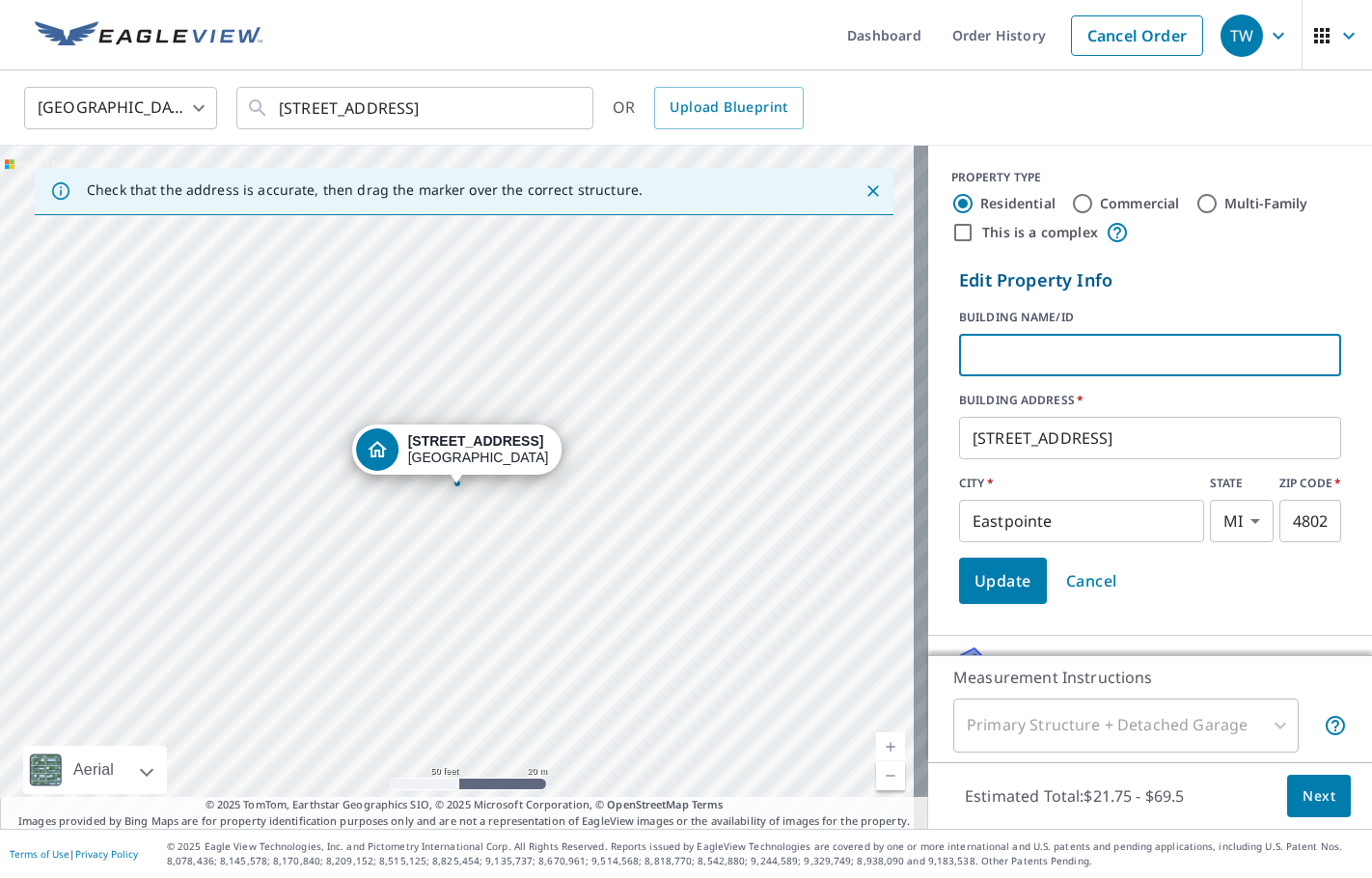
click at [1035, 348] on input "text" at bounding box center [1149, 355] width 382 height 54
type input "[PERSON_NAME]"
click at [975, 589] on span "Update" at bounding box center [1003, 581] width 57 height 27
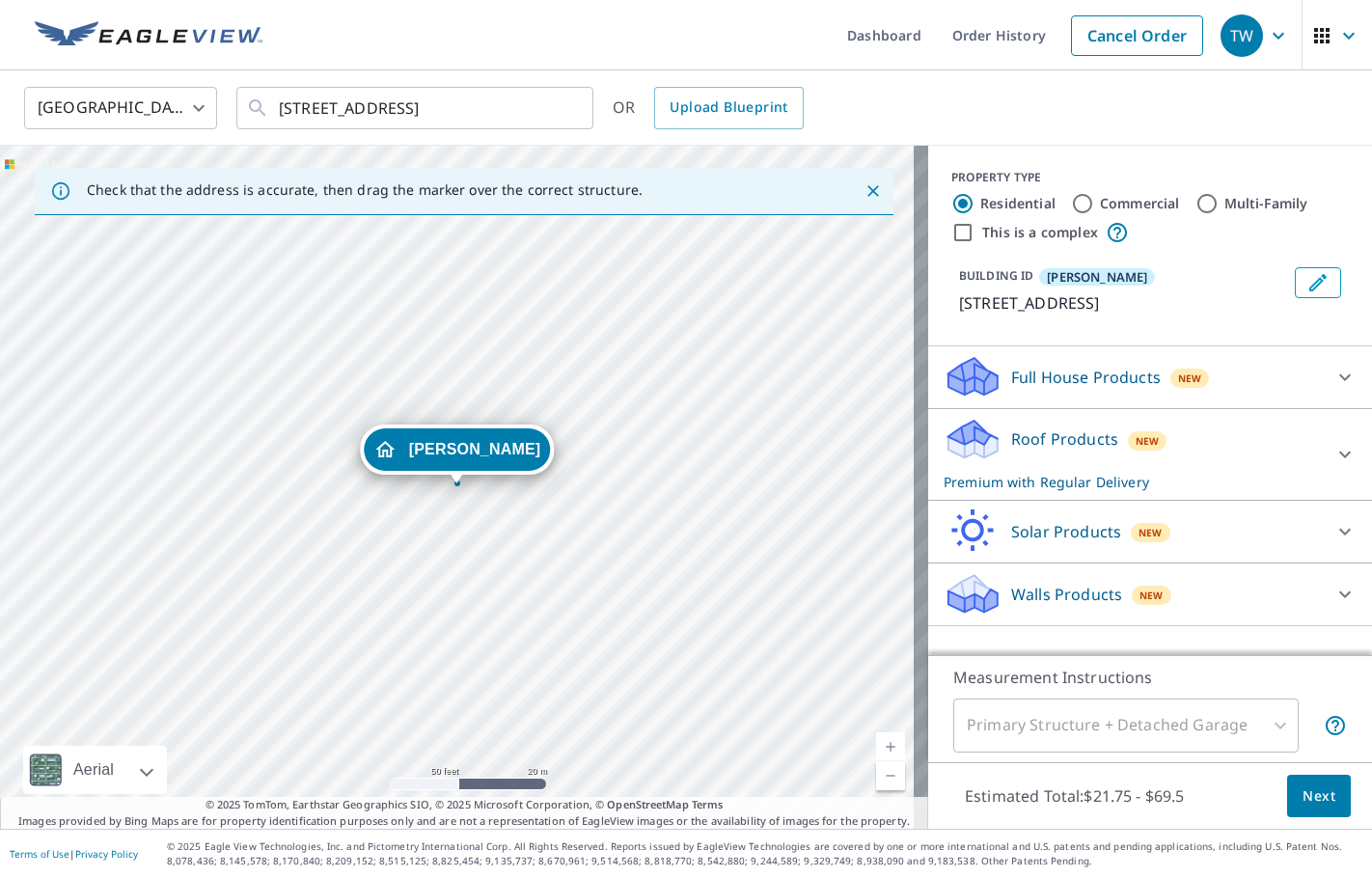
click at [1333, 443] on icon at bounding box center [1345, 455] width 23 height 23
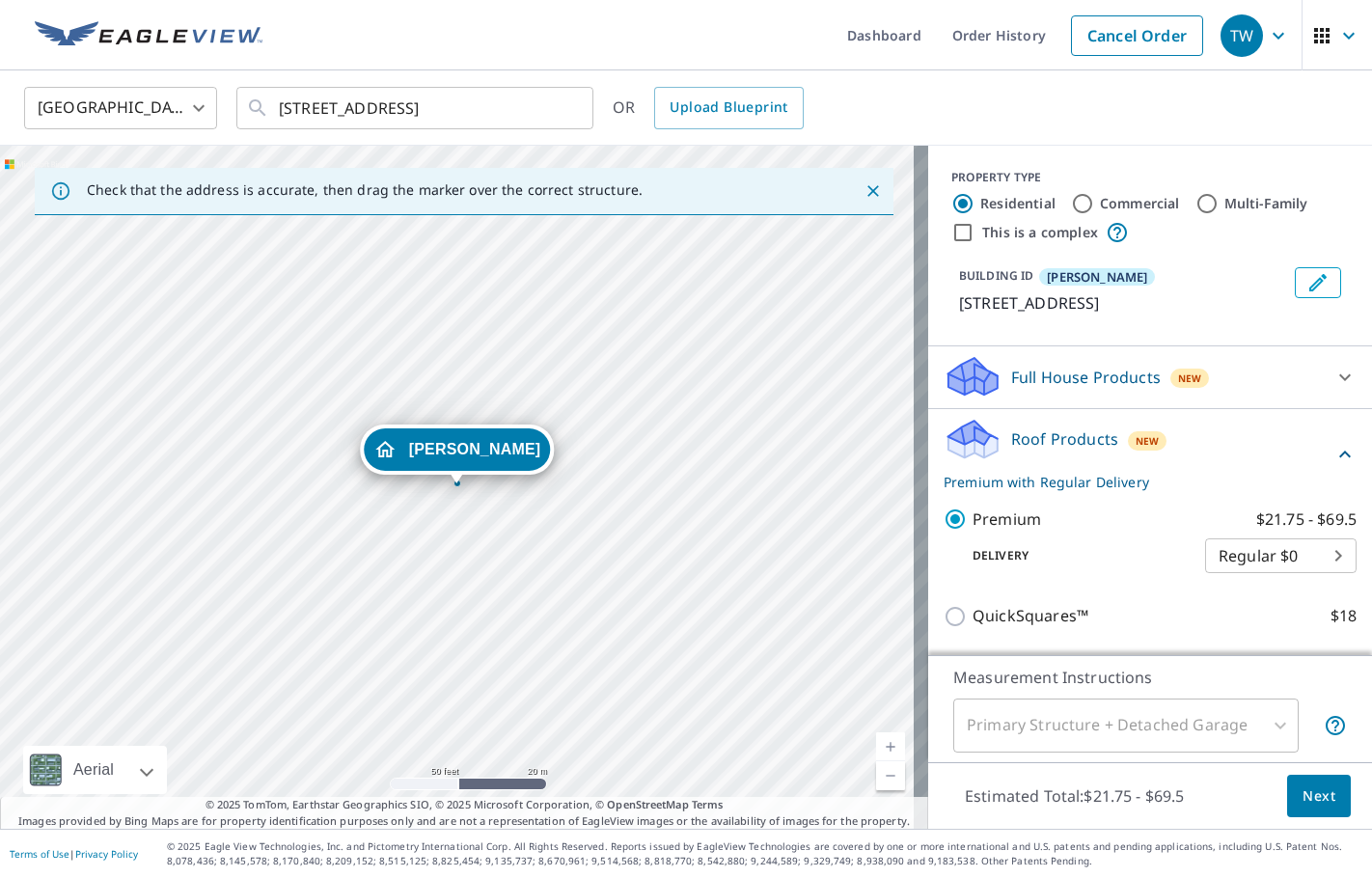
click at [1287, 790] on button "Next" at bounding box center [1320, 795] width 64 height 44
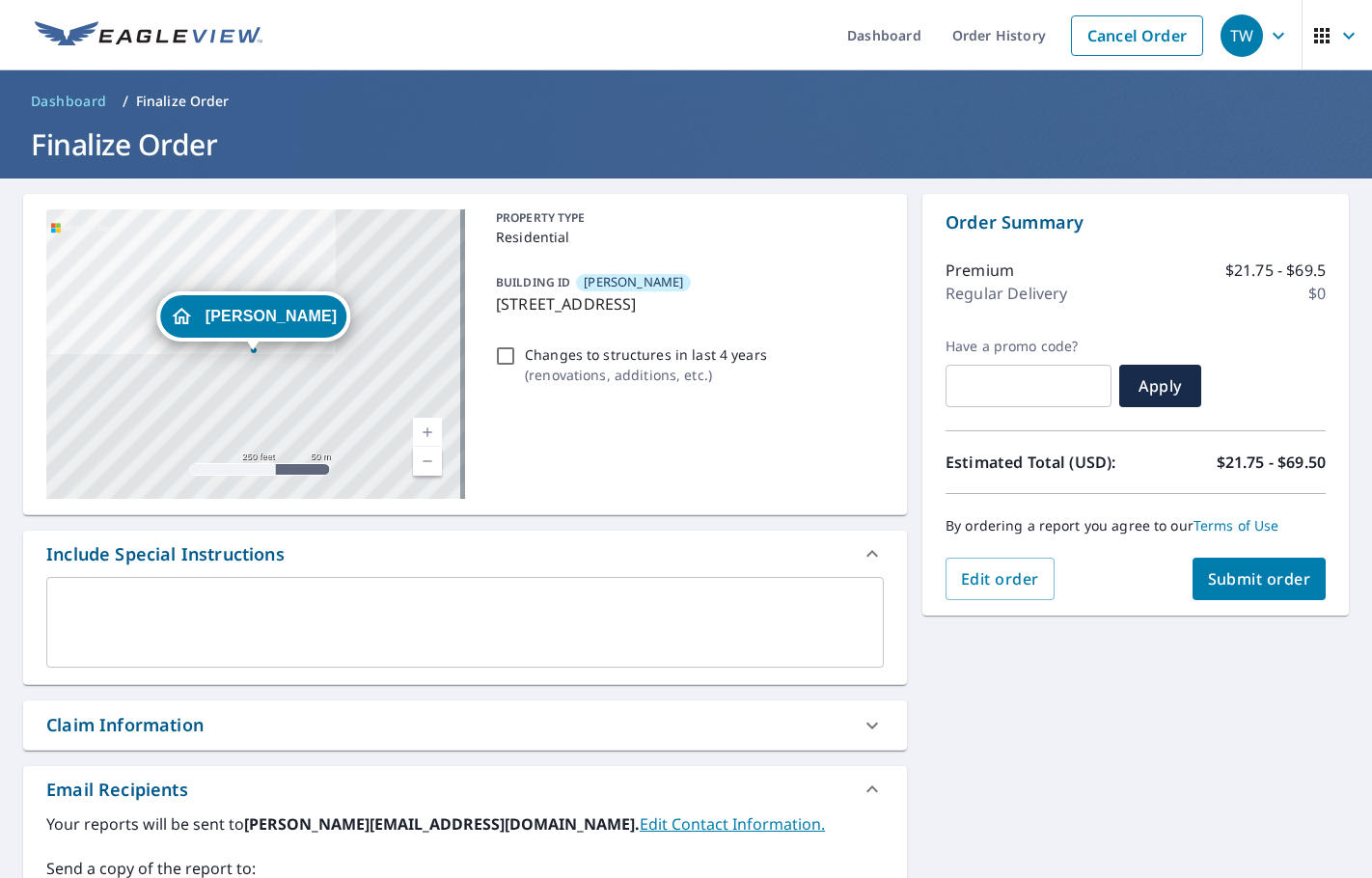
scroll to position [289, 0]
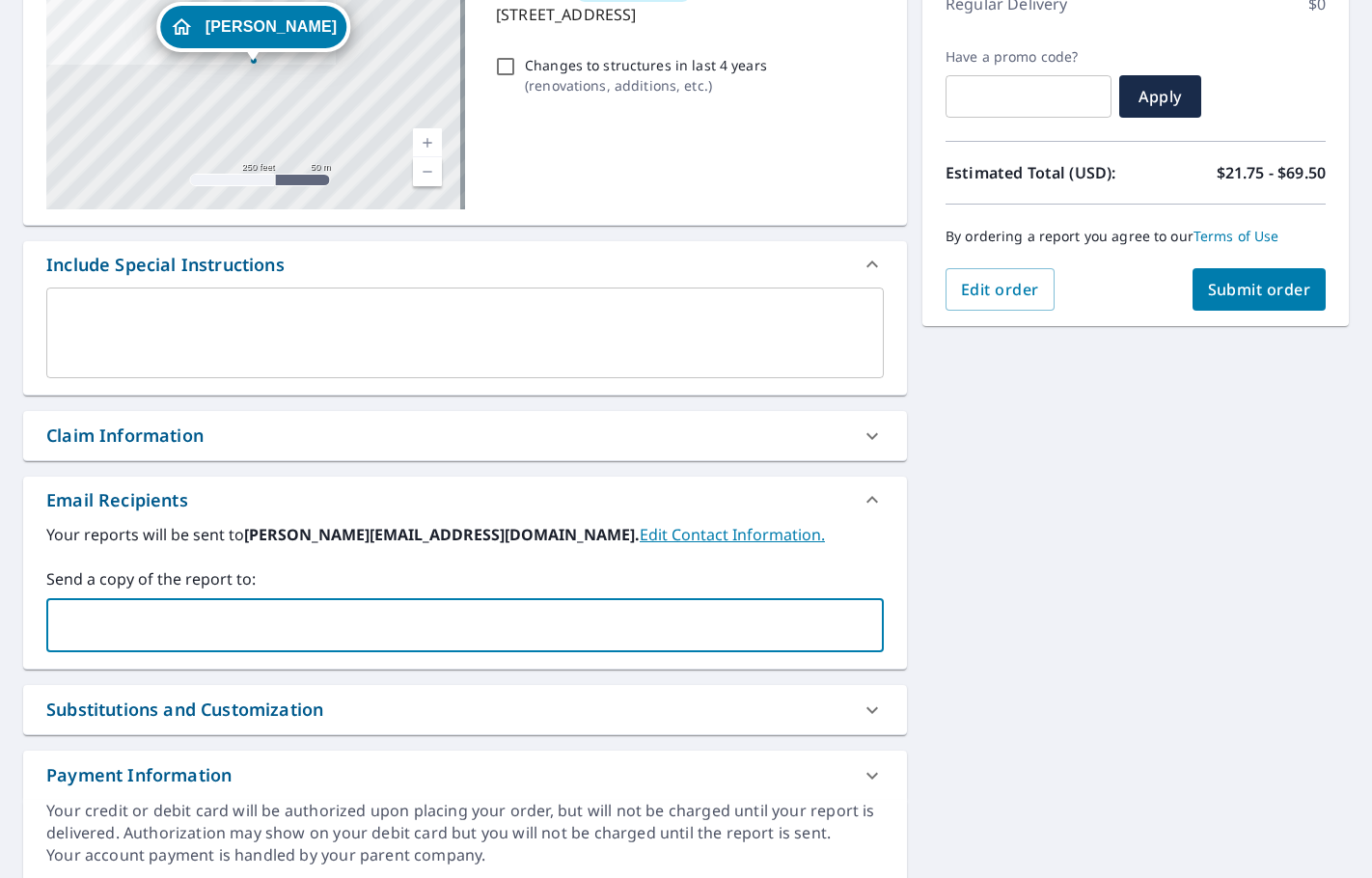
click at [156, 635] on input "text" at bounding box center [451, 625] width 791 height 37
type input "[EMAIL_ADDRESS][PERSON_NAME][DOMAIN_NAME]"
click at [1208, 302] on button "Submit order" at bounding box center [1259, 289] width 134 height 43
checkbox input "true"
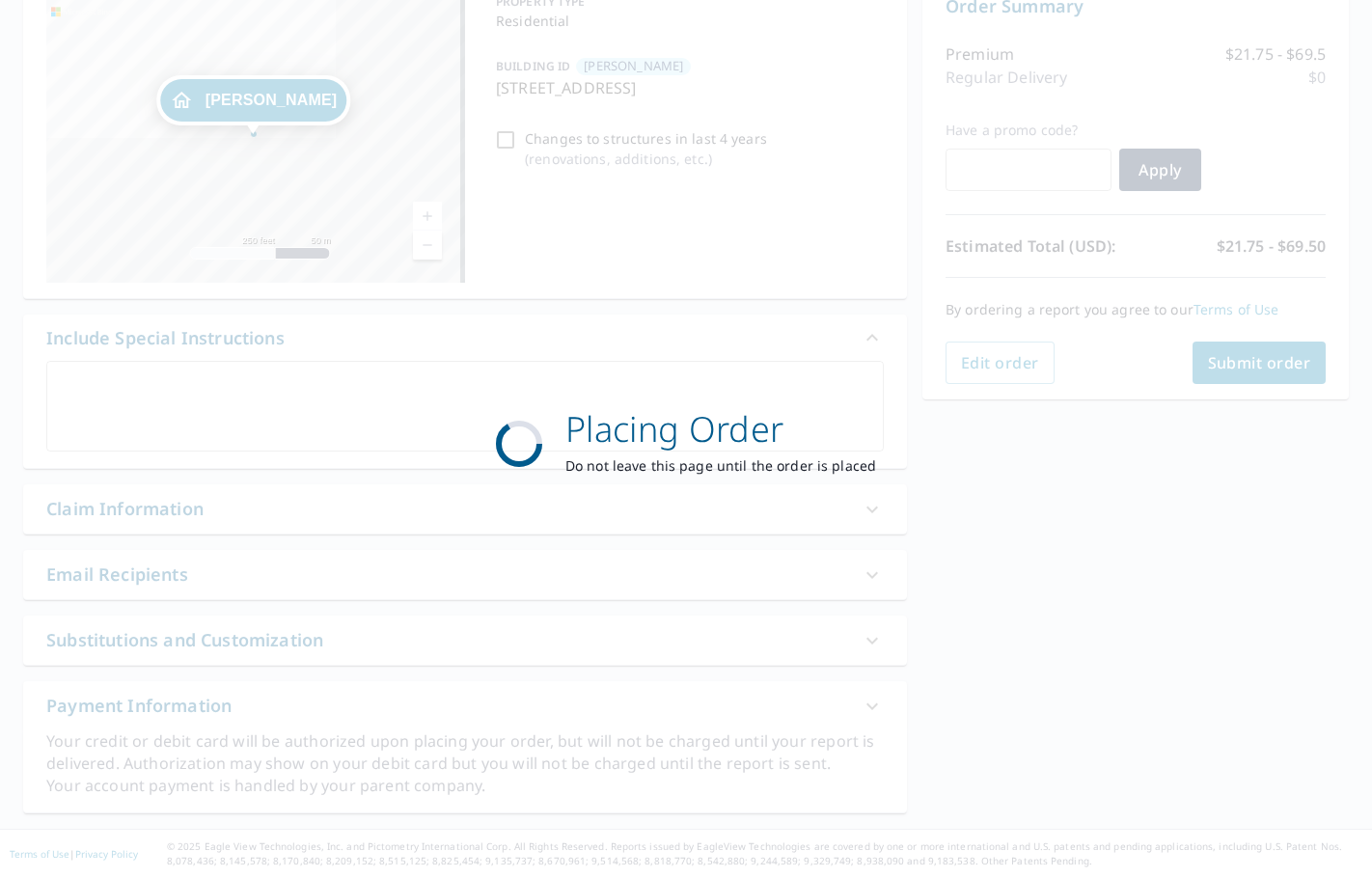
scroll to position [216, 0]
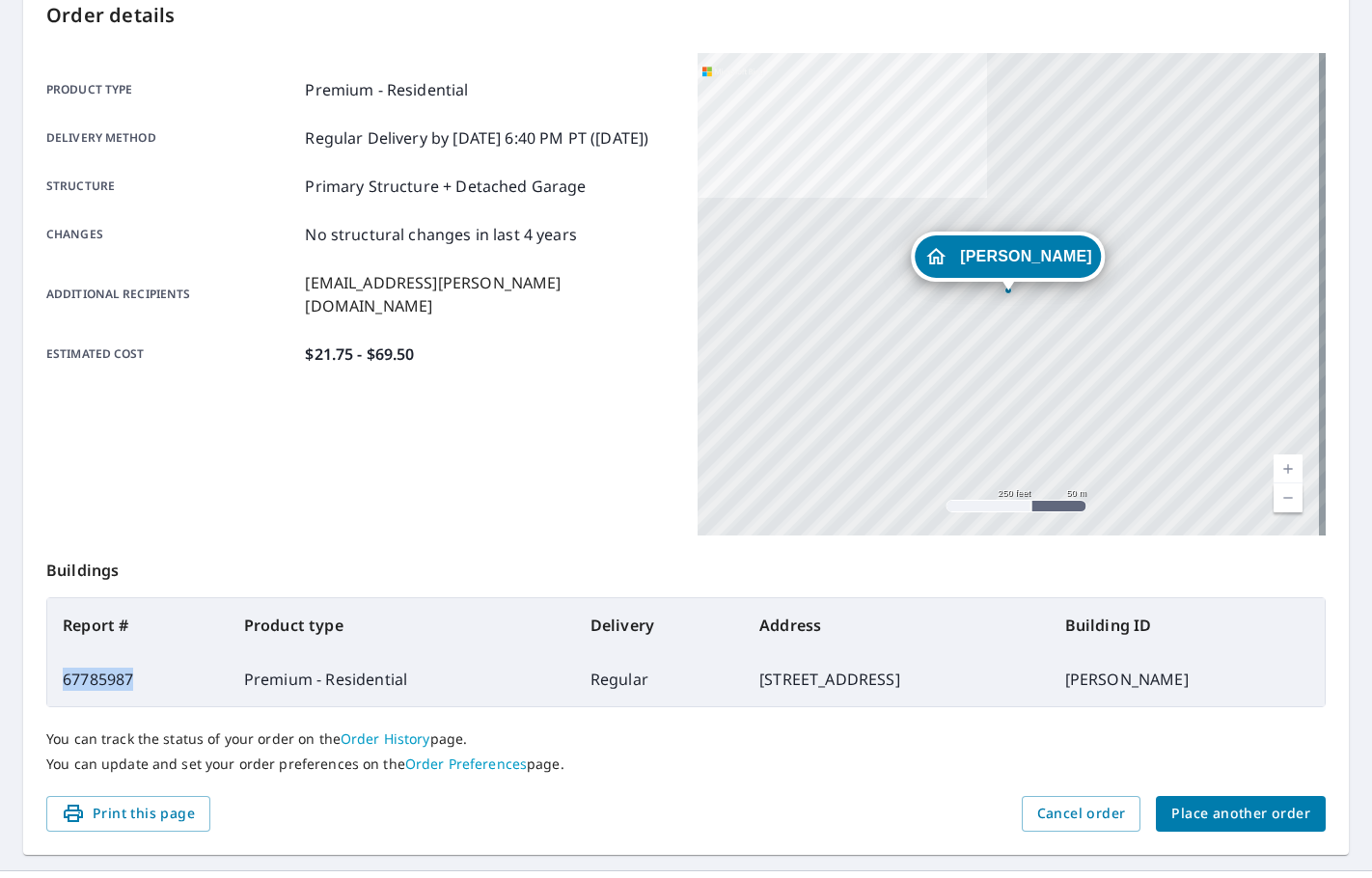
drag, startPoint x: 134, startPoint y: 682, endPoint x: 62, endPoint y: 664, distance: 74.2
click at [62, 664] on td "67785987" at bounding box center [138, 679] width 182 height 54
copy td "67785987"
click at [1223, 822] on span "Place another order" at bounding box center [1241, 813] width 139 height 24
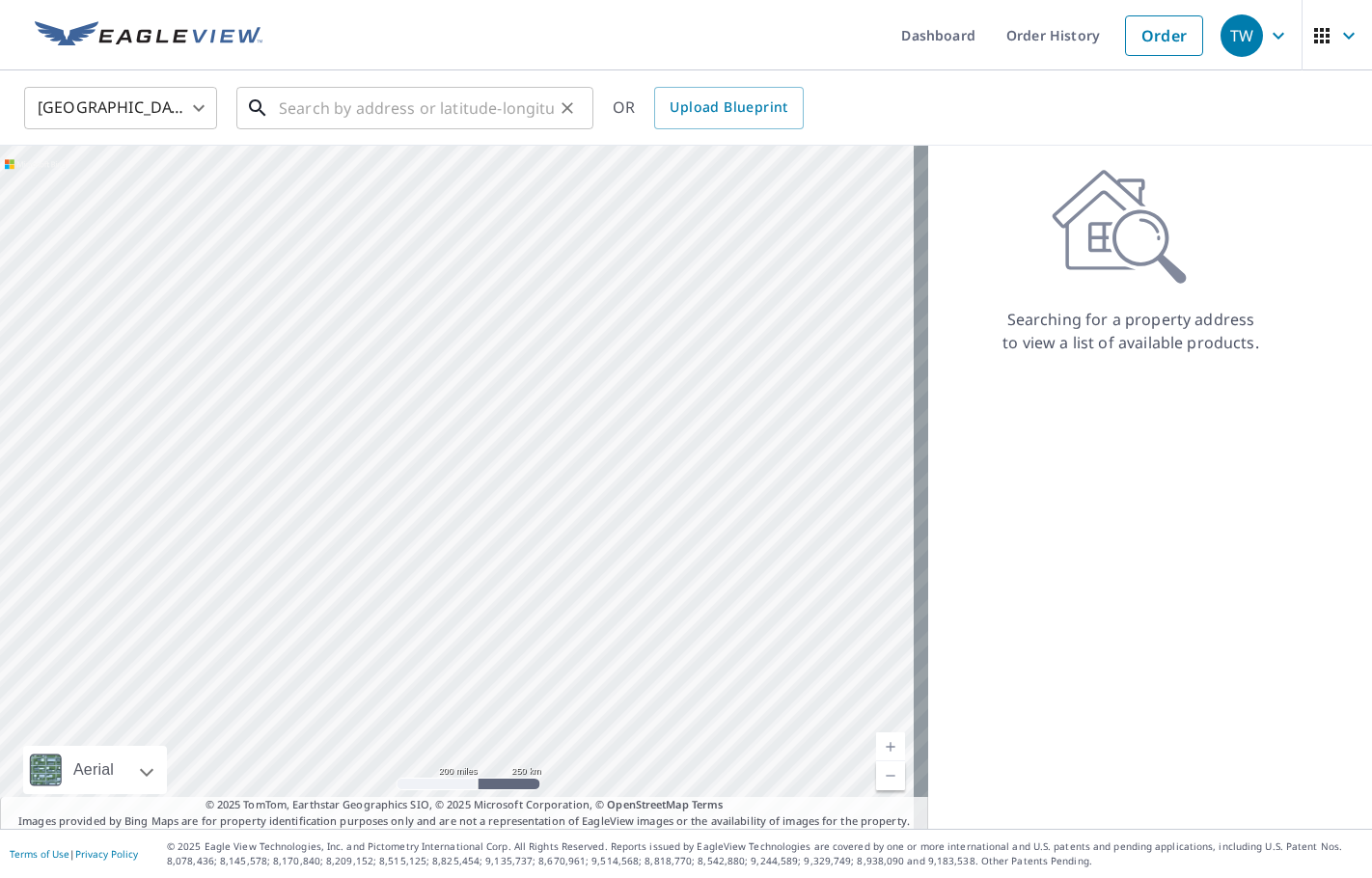
click at [399, 116] on input "text" at bounding box center [416, 108] width 275 height 54
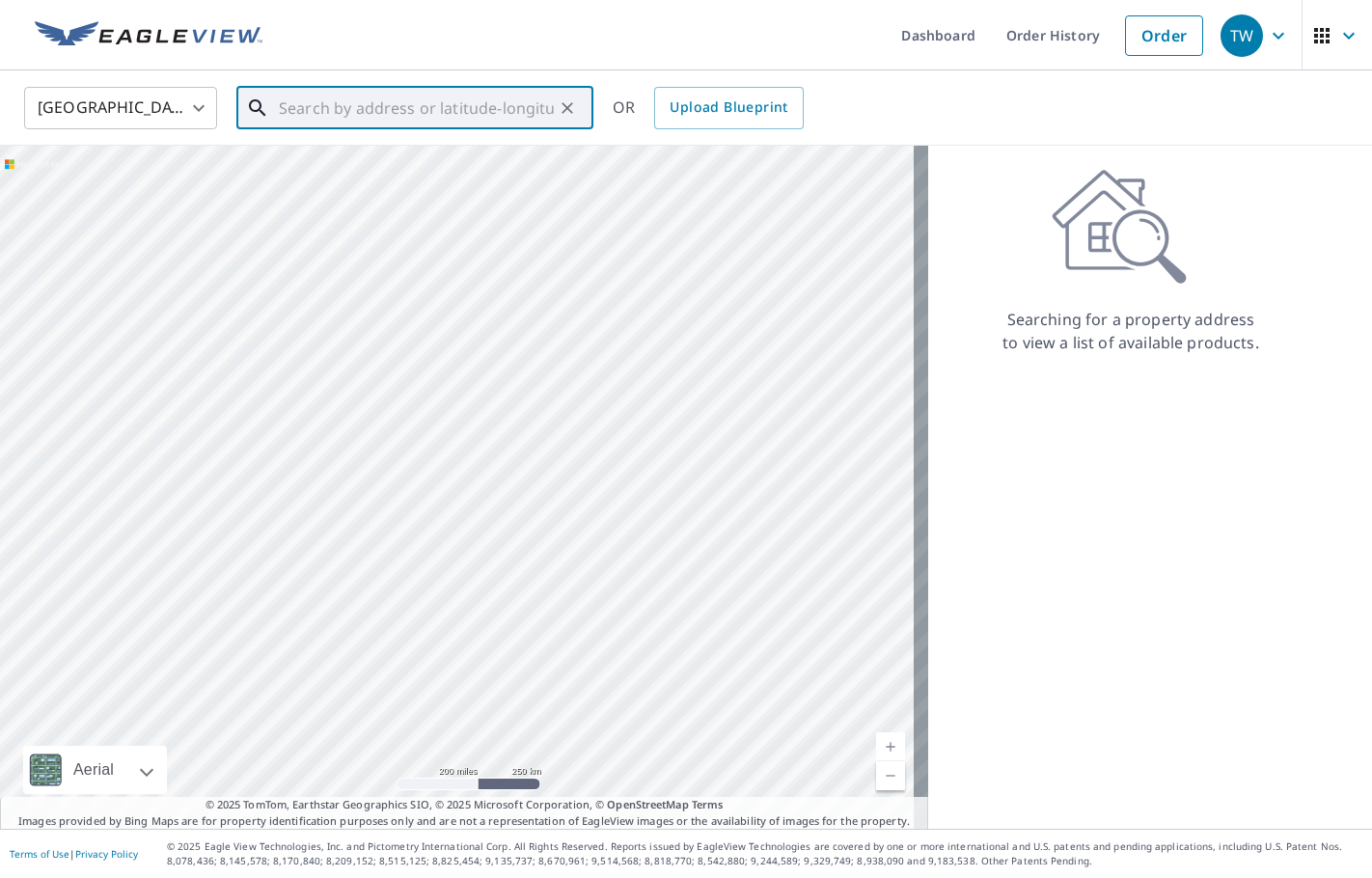
paste input "[STREET_ADDRESS]"
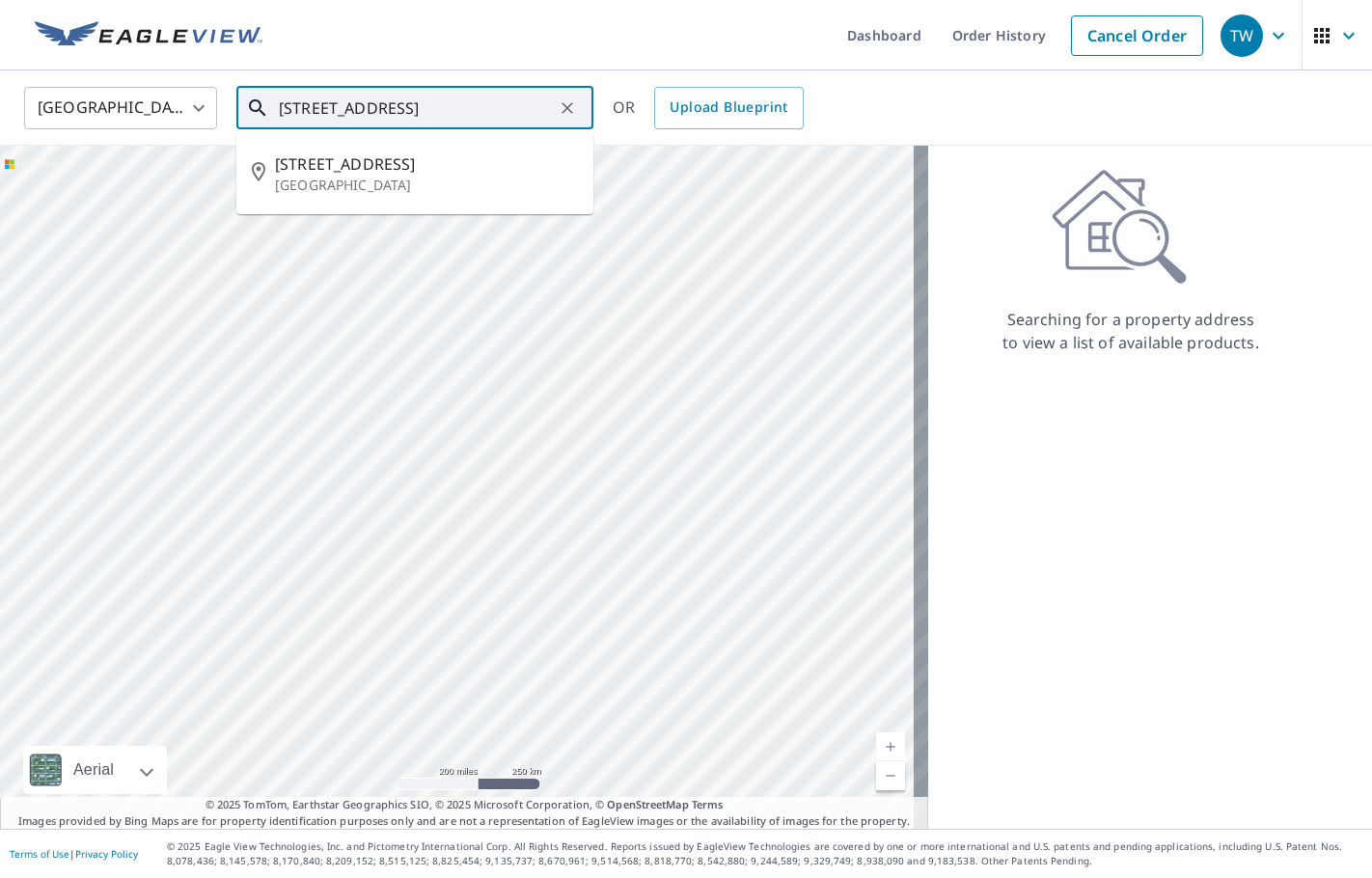
type input "[STREET_ADDRESS]"
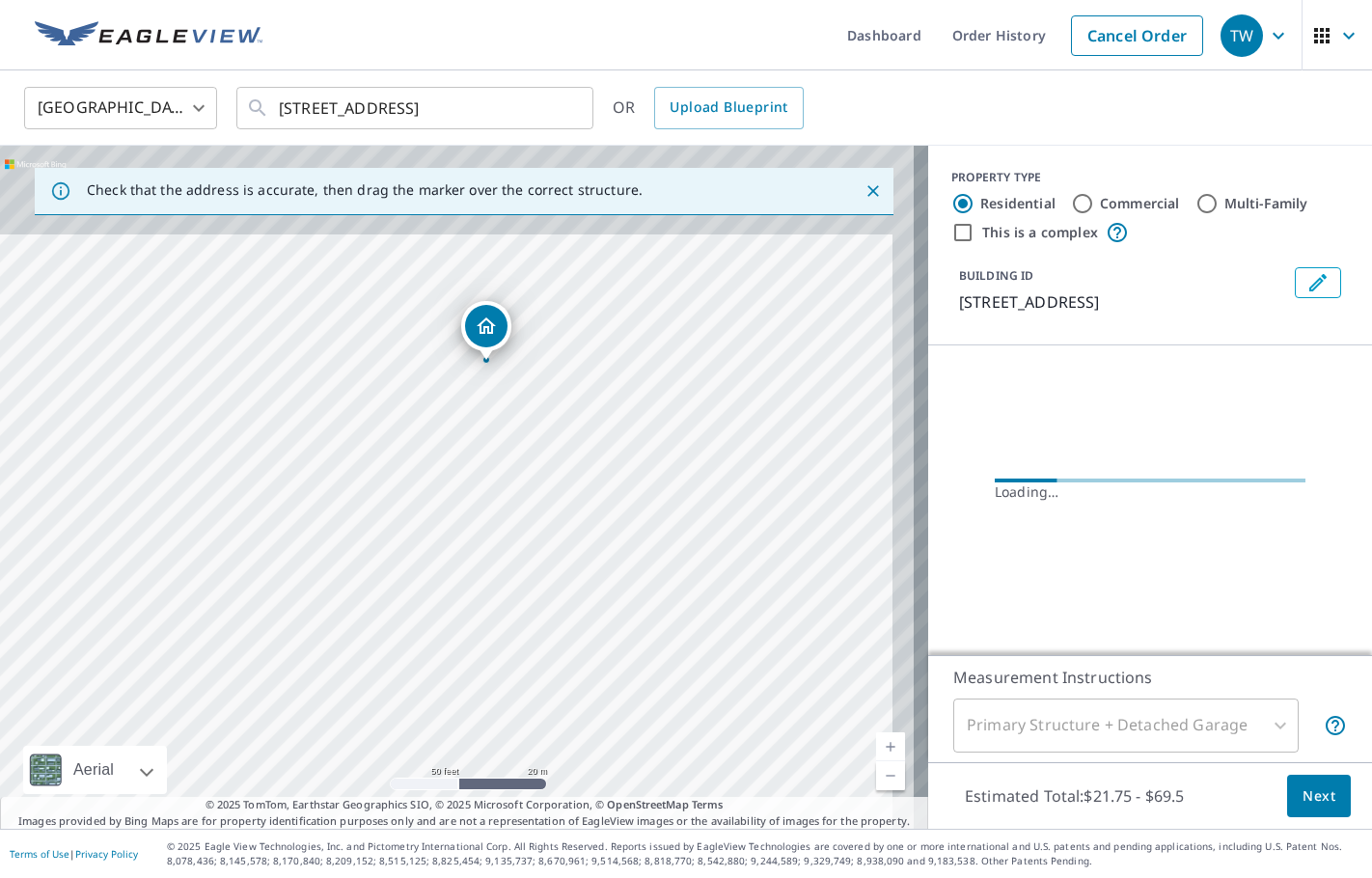
drag, startPoint x: 487, startPoint y: 374, endPoint x: 427, endPoint y: 764, distance: 394.6
click at [427, 764] on div "[STREET_ADDRESS][PERSON_NAME]" at bounding box center [463, 487] width 928 height 683
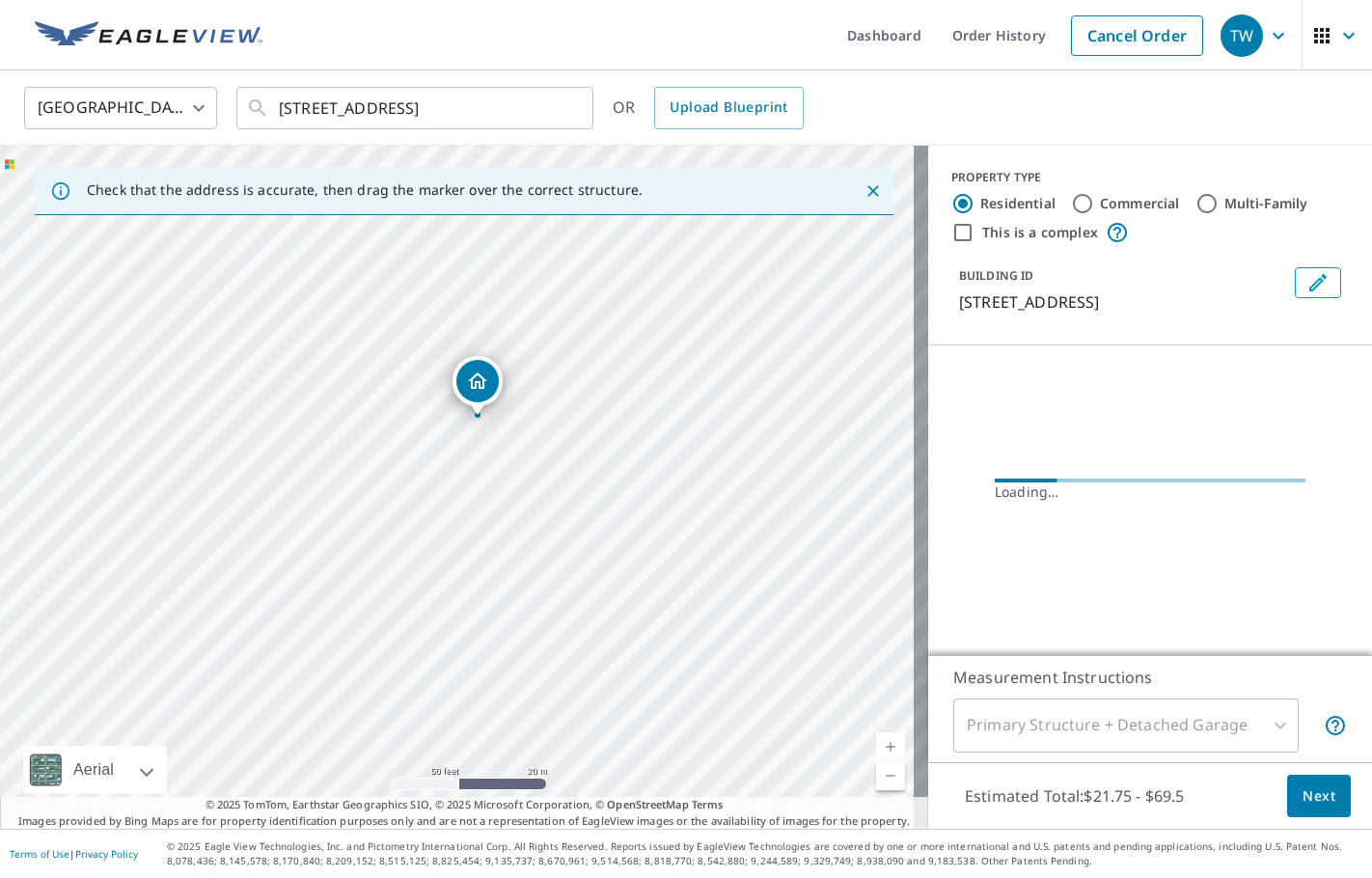
drag, startPoint x: 472, startPoint y: 530, endPoint x: 468, endPoint y: 572, distance: 42.2
click at [468, 572] on div "[STREET_ADDRESS][PERSON_NAME]" at bounding box center [463, 487] width 928 height 683
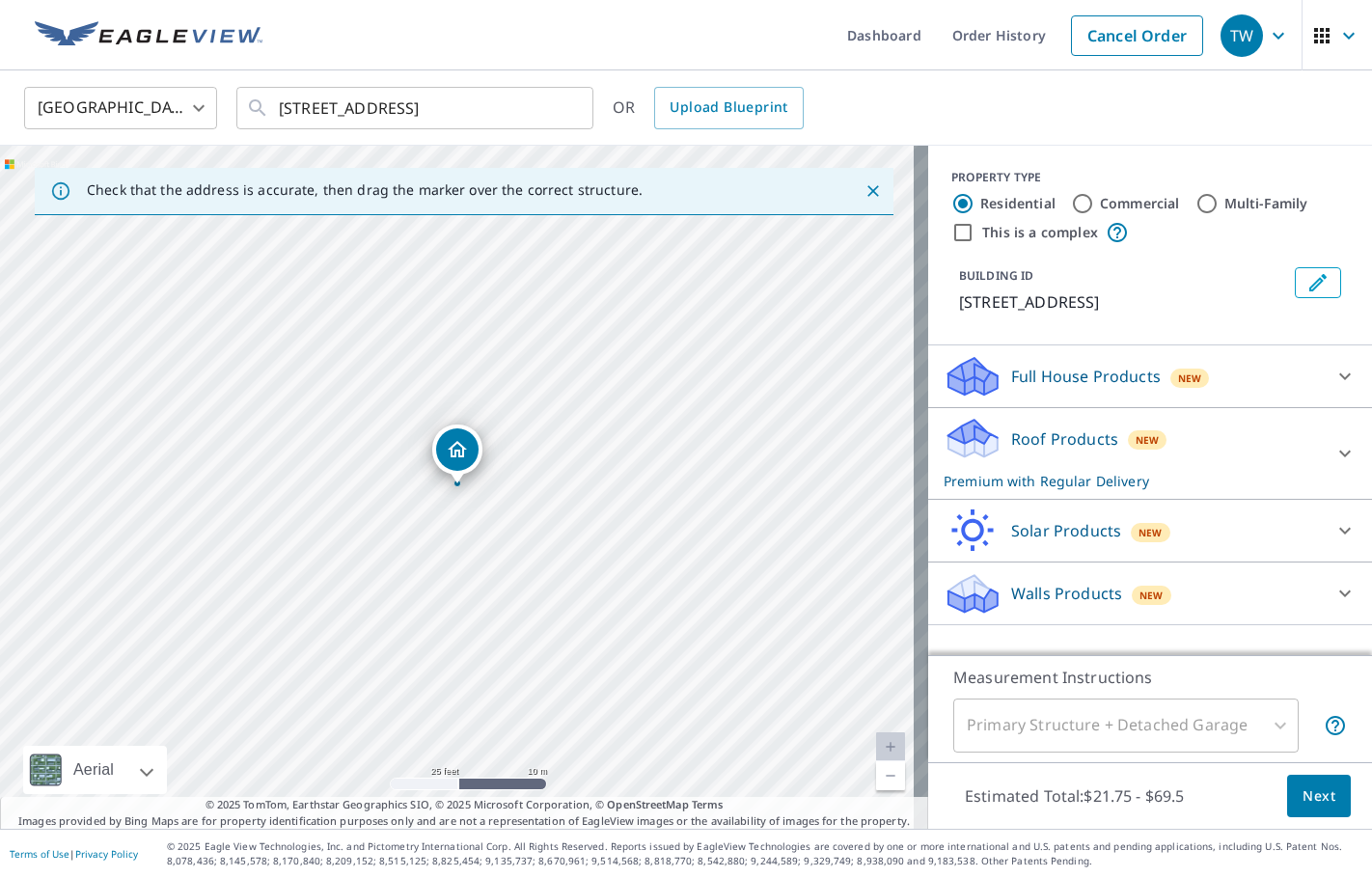
click at [1302, 294] on button "Edit building 1" at bounding box center [1319, 283] width 47 height 31
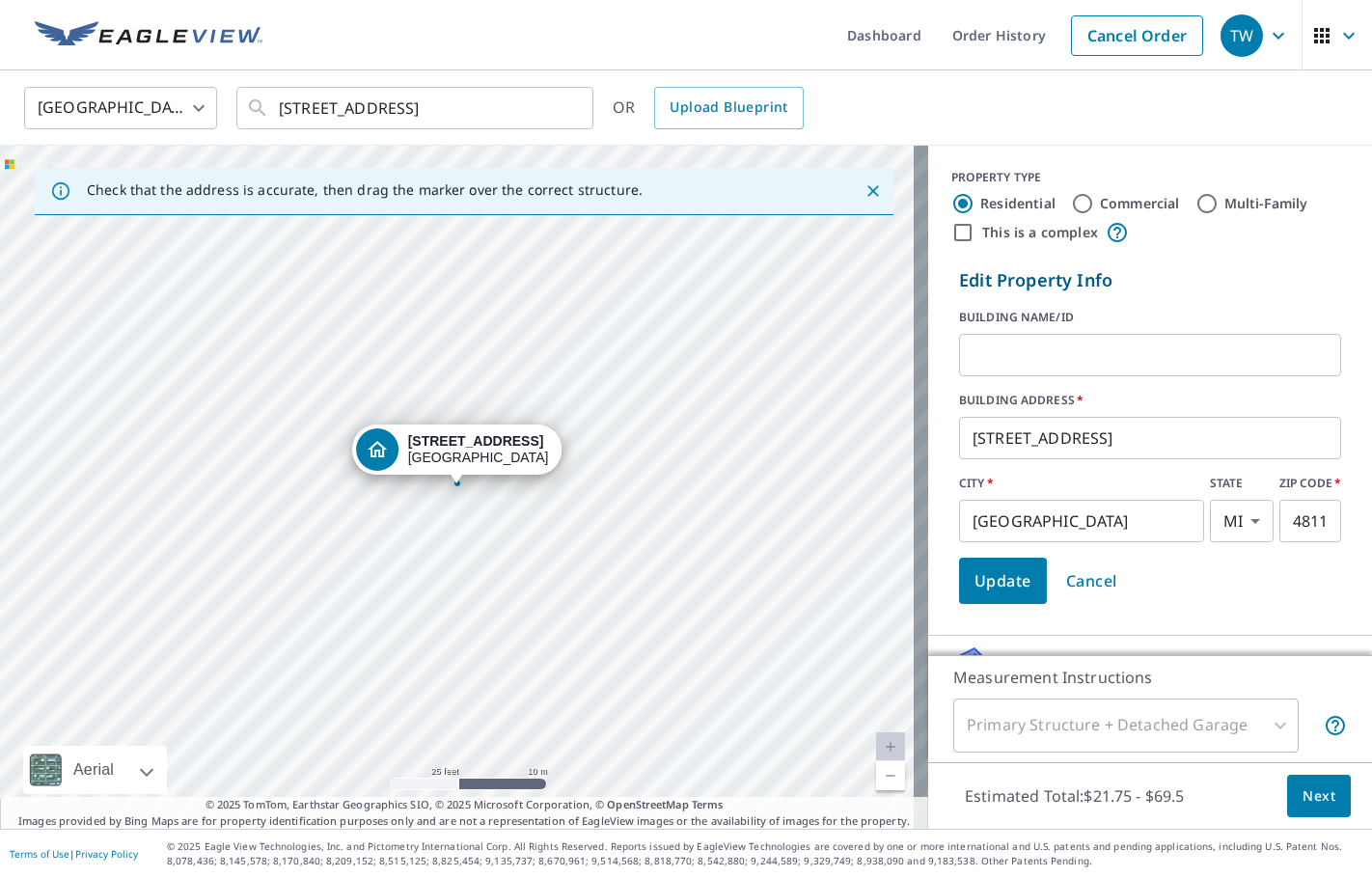
click at [1012, 355] on input "text" at bounding box center [1149, 355] width 382 height 54
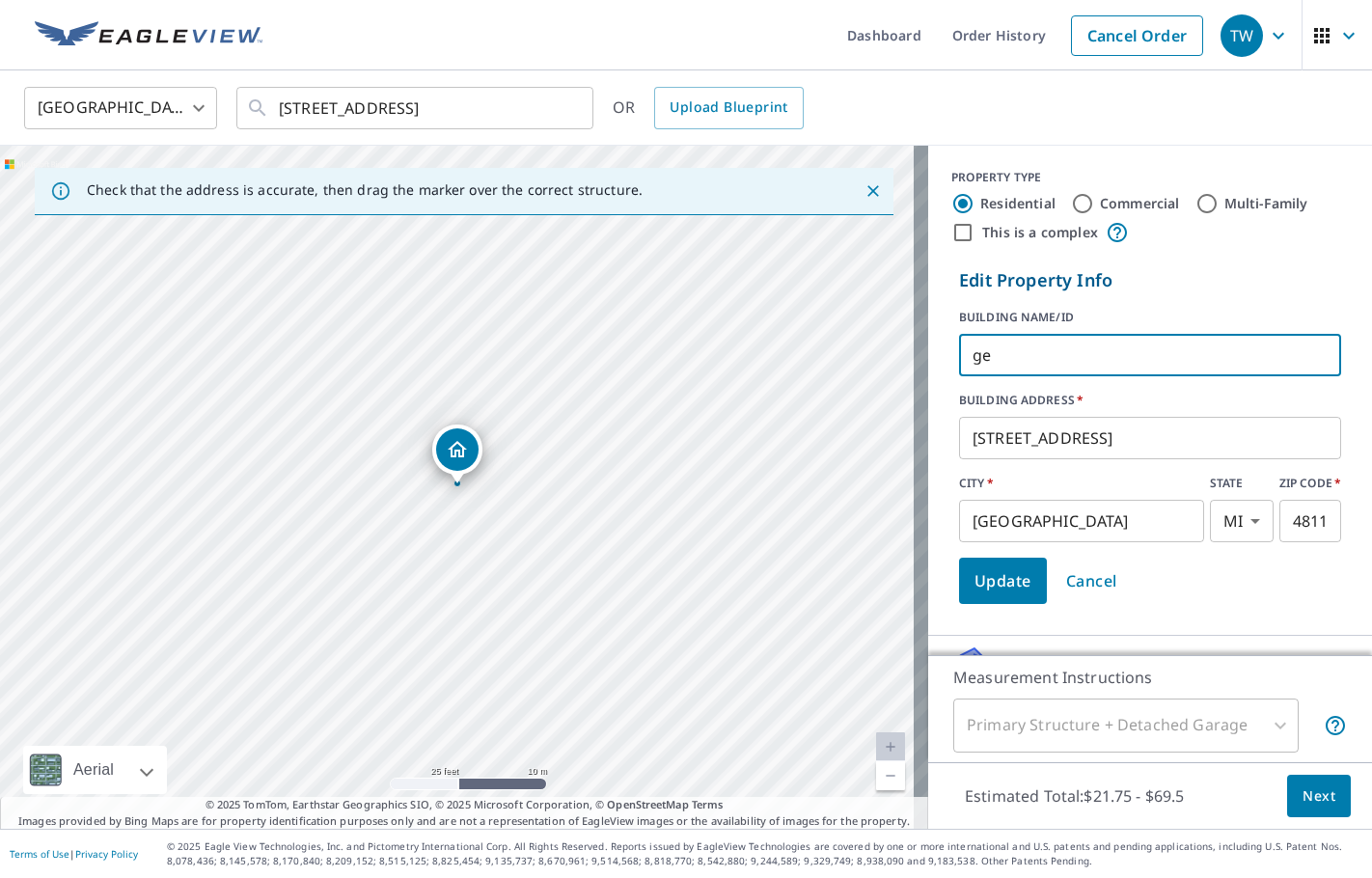
type input "g"
type input "[PERSON_NAME]"
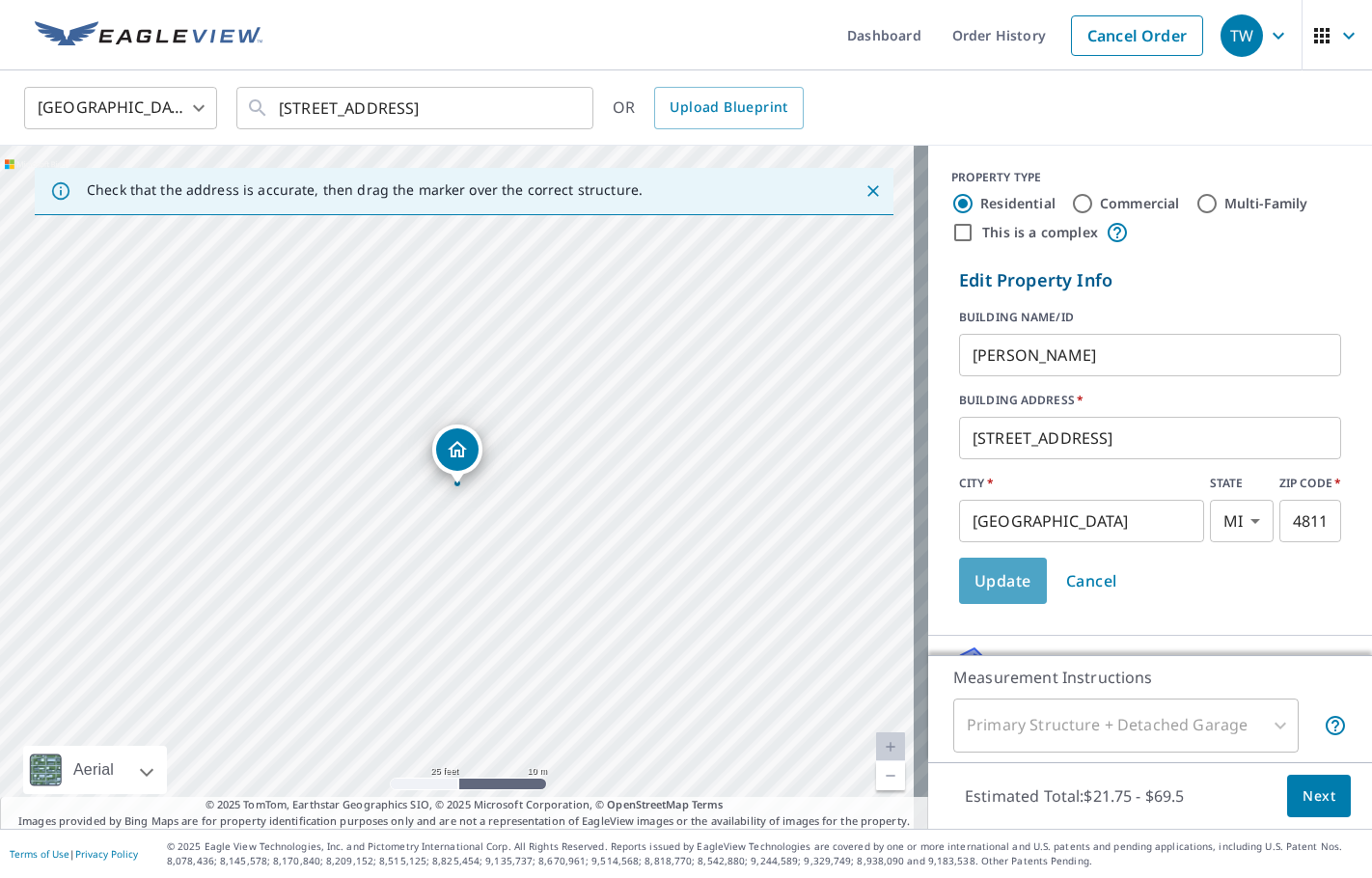
click at [986, 572] on span "Update" at bounding box center [1003, 581] width 57 height 27
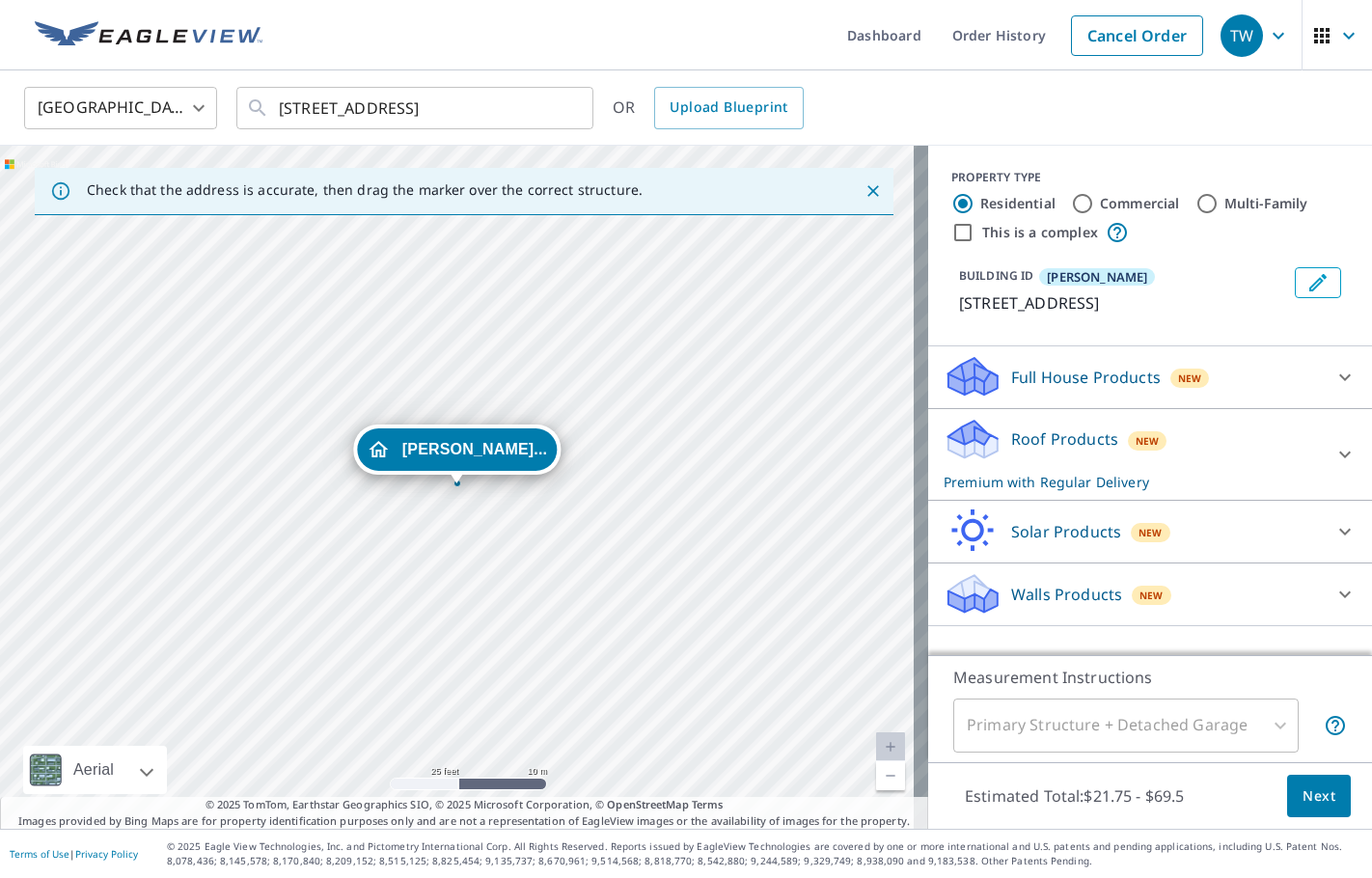
click at [1333, 450] on icon at bounding box center [1345, 455] width 23 height 23
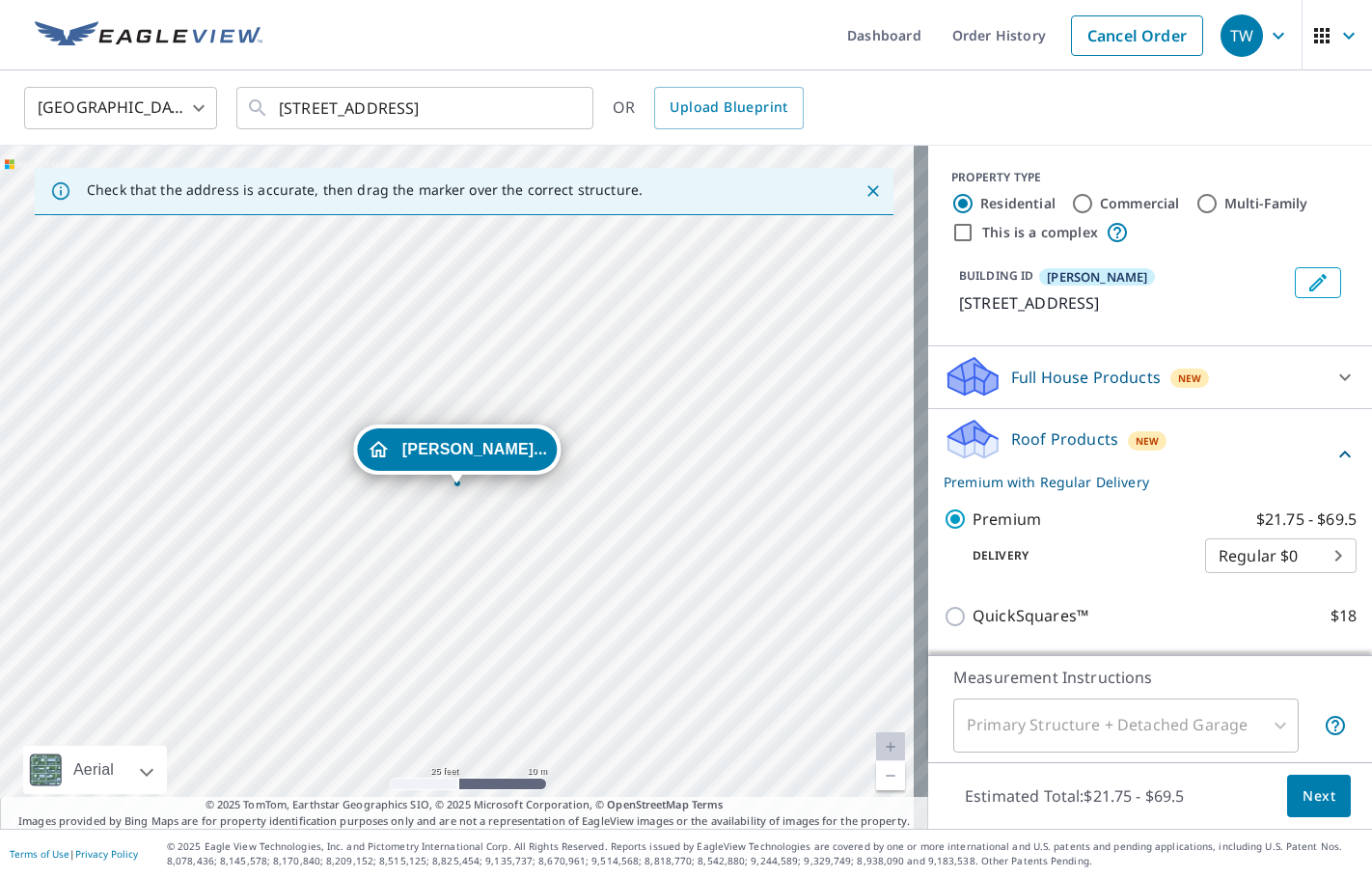
click at [1303, 786] on span "Next" at bounding box center [1320, 795] width 33 height 24
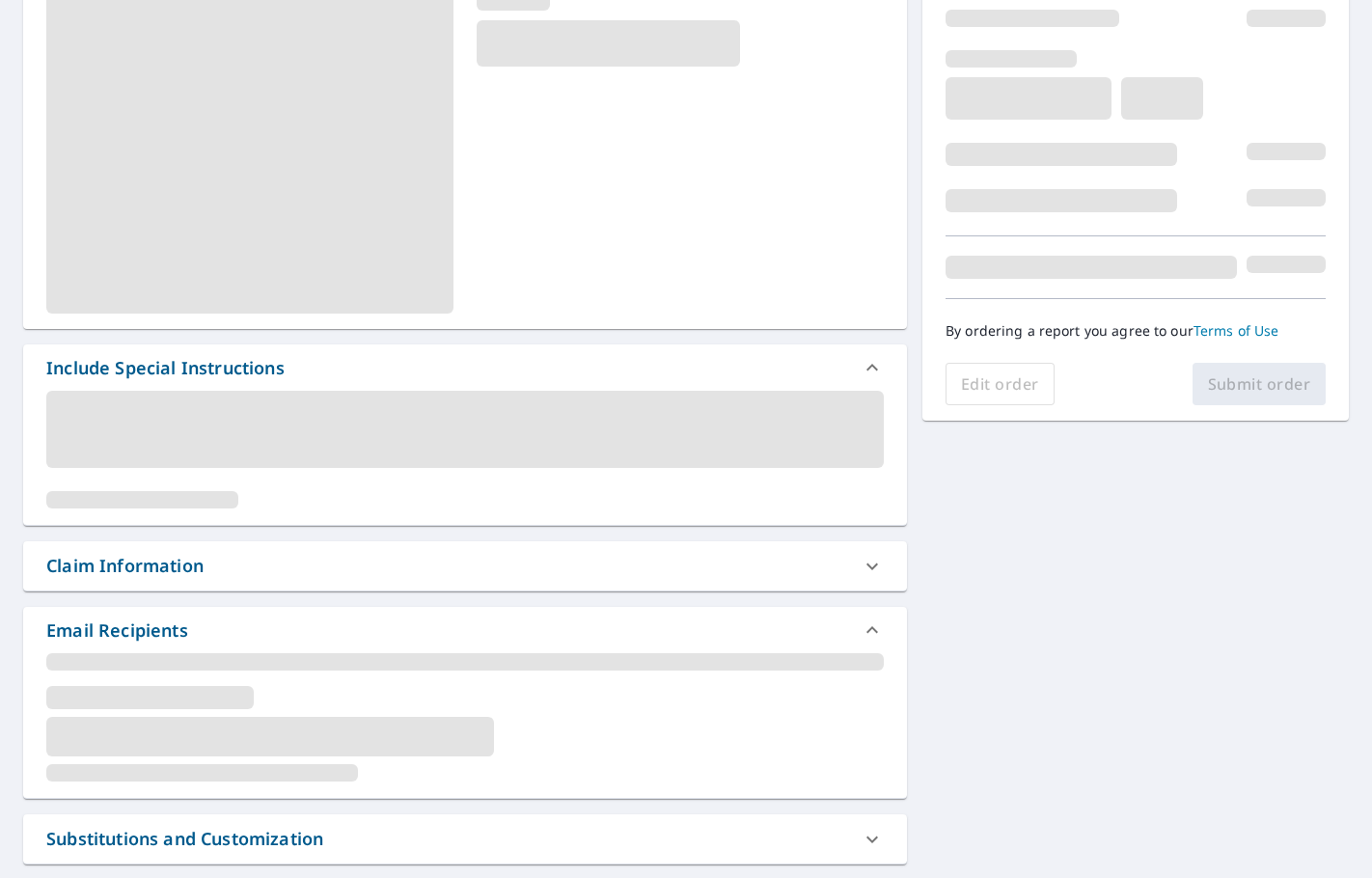
scroll to position [289, 0]
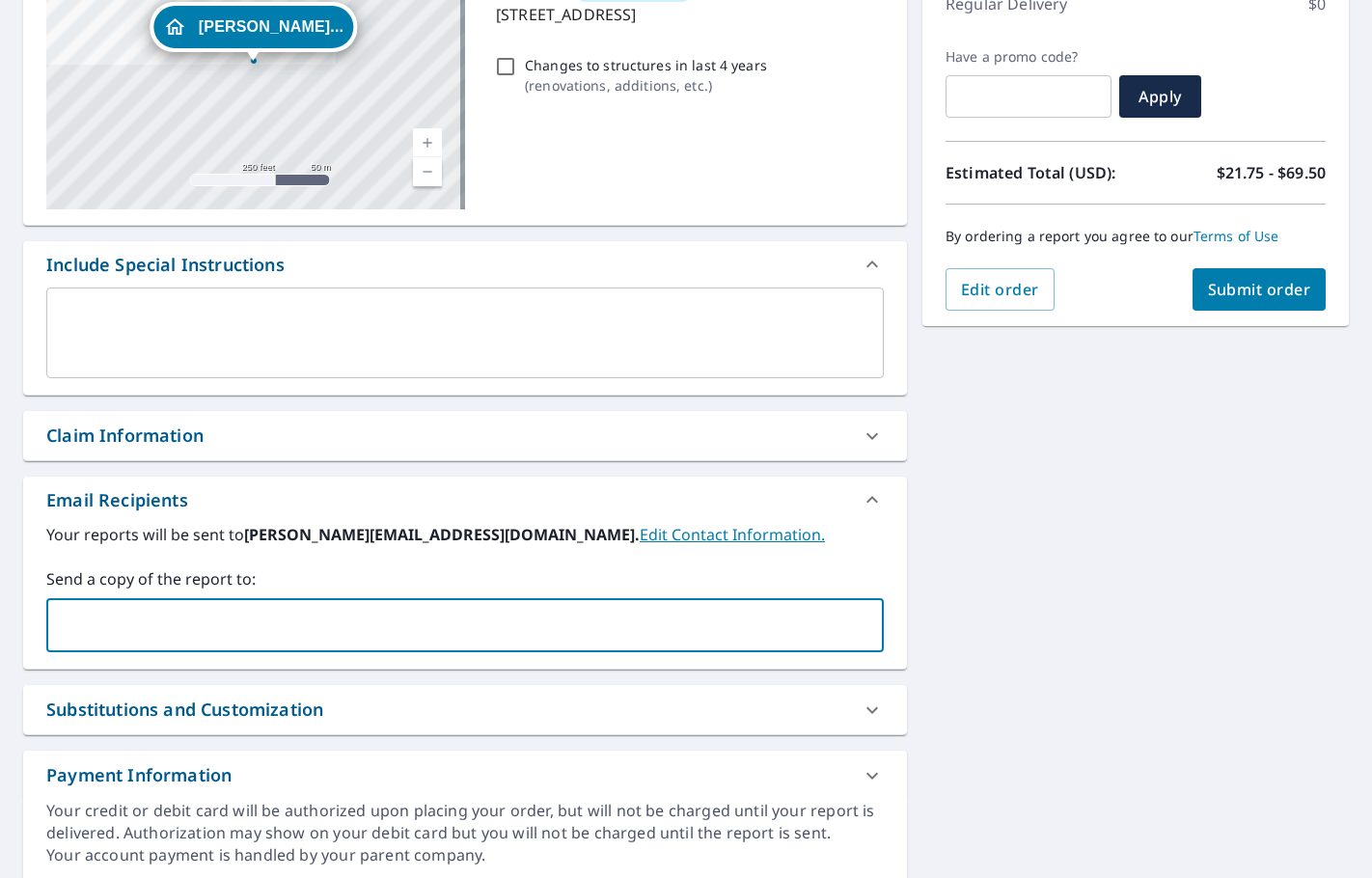
click at [106, 628] on input "text" at bounding box center [451, 625] width 791 height 37
type input "[EMAIL_ADDRESS][DOMAIN_NAME]"
click at [1238, 305] on button "Submit order" at bounding box center [1259, 289] width 134 height 43
checkbox input "true"
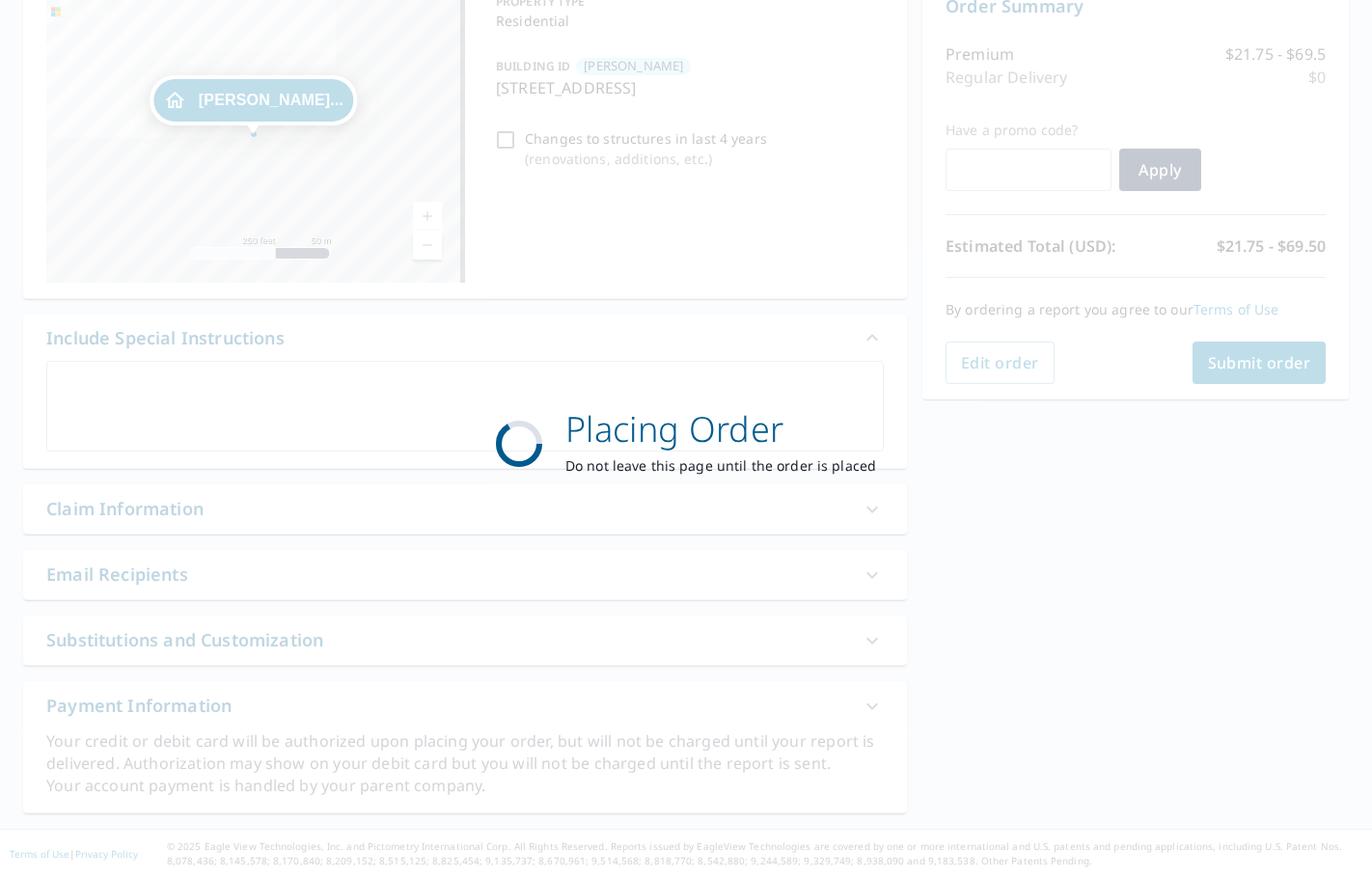
scroll to position [216, 0]
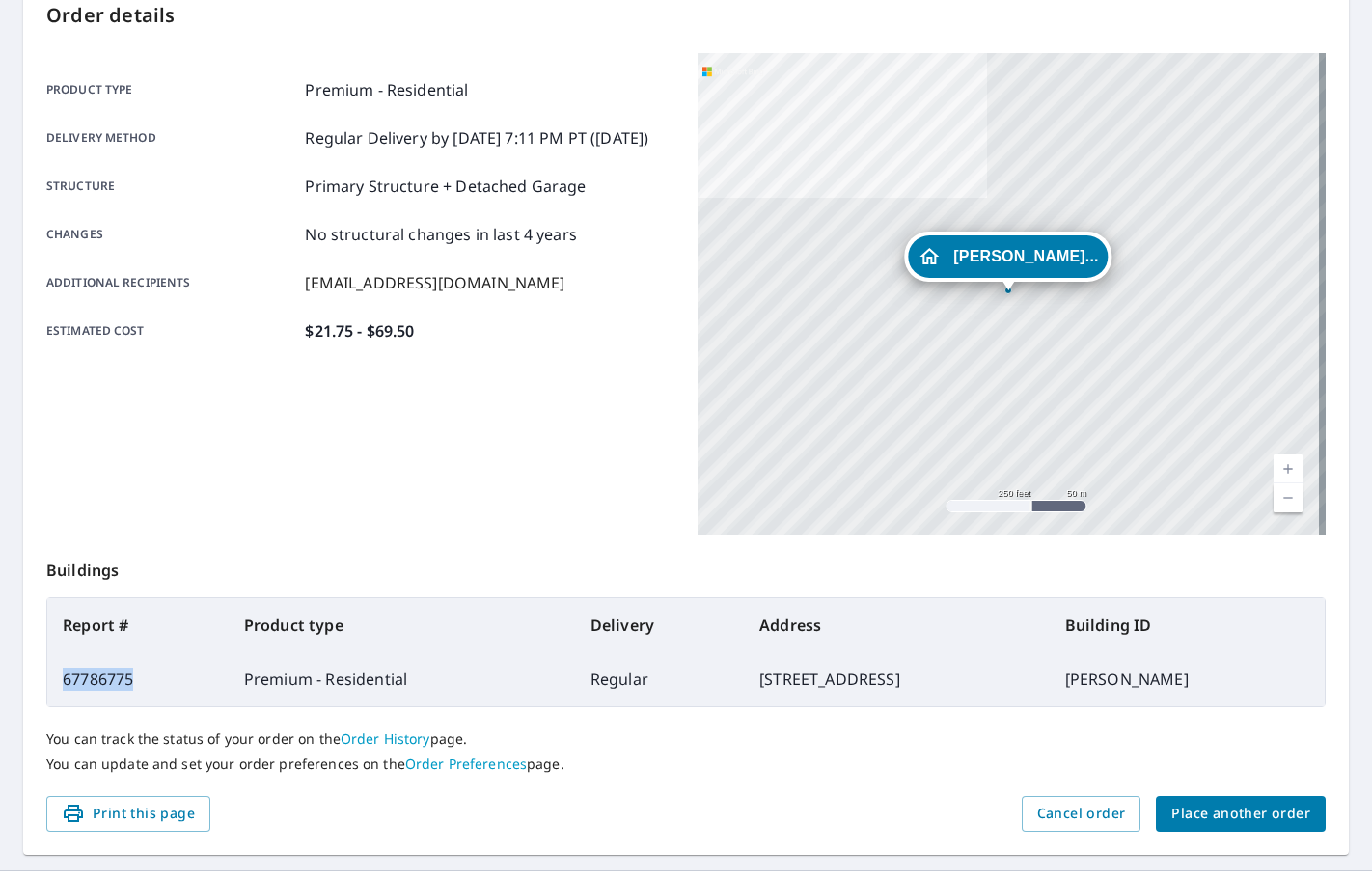
drag, startPoint x: 141, startPoint y: 682, endPoint x: 62, endPoint y: 683, distance: 79.0
click at [62, 683] on td "67786775" at bounding box center [138, 679] width 182 height 54
copy td "67786775"
click at [1245, 818] on span "Place another order" at bounding box center [1241, 813] width 139 height 24
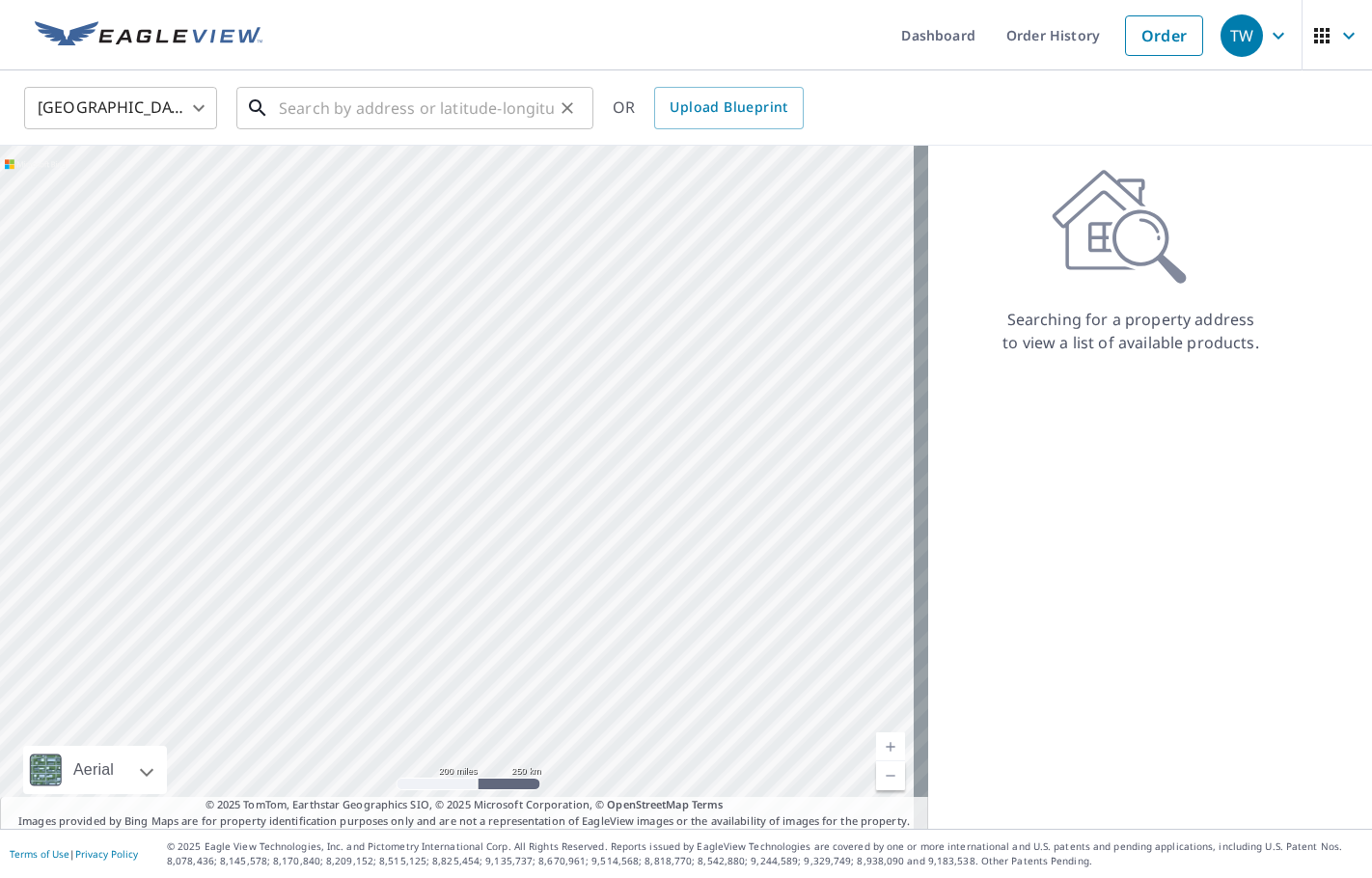
click at [409, 123] on input "text" at bounding box center [416, 108] width 275 height 54
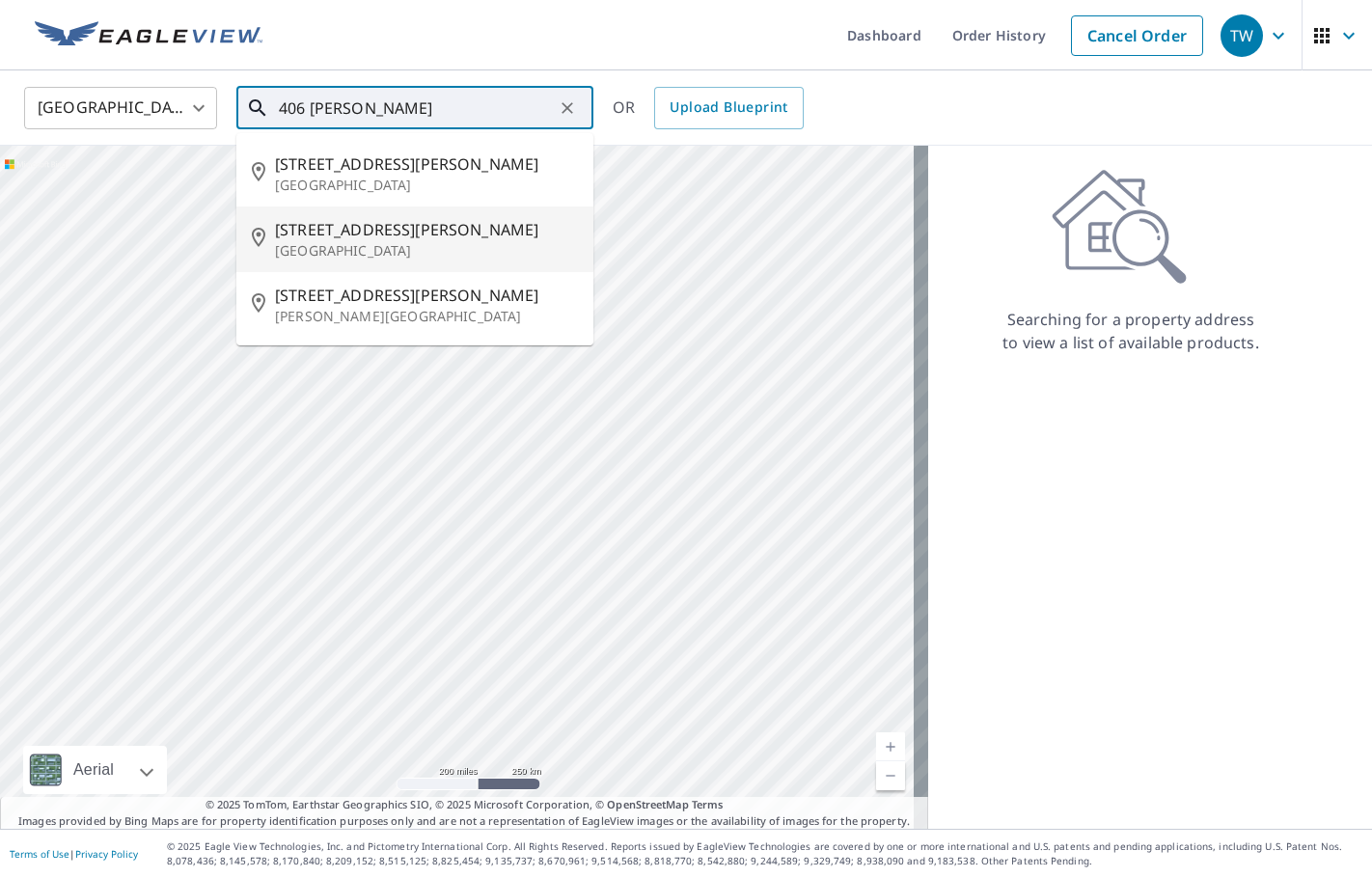
click at [358, 238] on span "[STREET_ADDRESS][PERSON_NAME]" at bounding box center [427, 229] width 303 height 23
type input "[STREET_ADDRESS][PERSON_NAME][PERSON_NAME]"
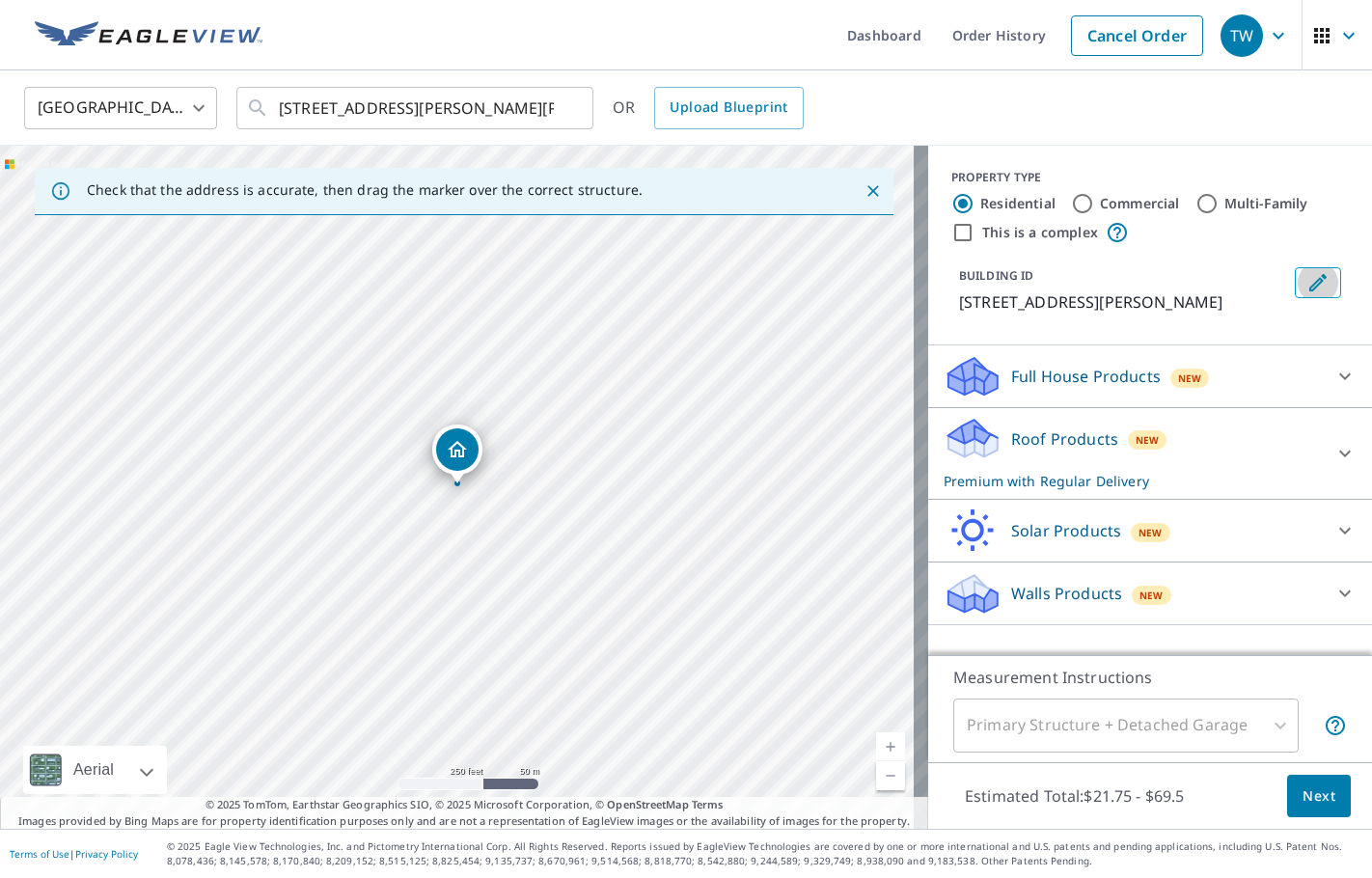
click at [1310, 287] on icon "Edit building 1" at bounding box center [1319, 283] width 17 height 17
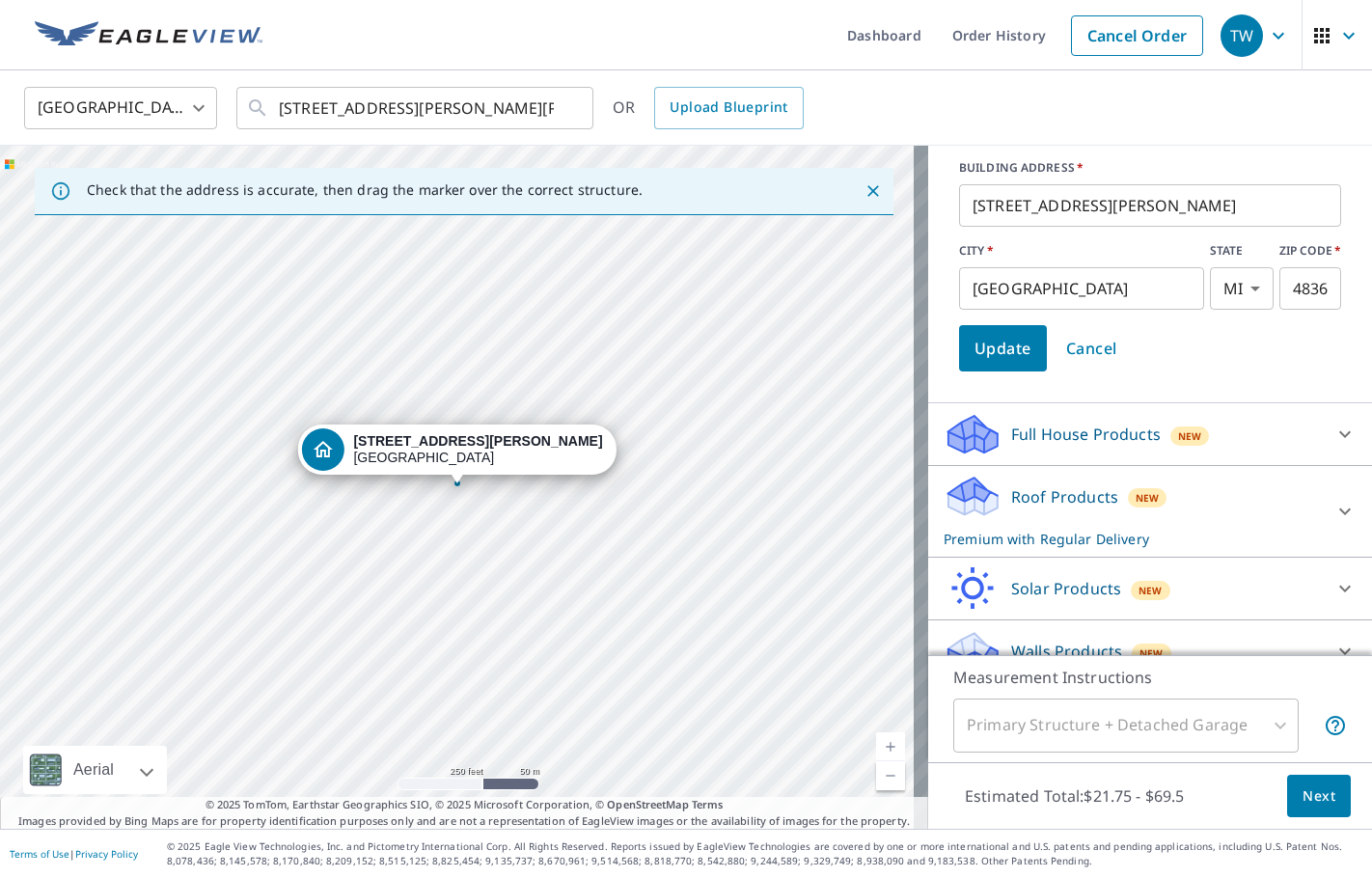
scroll to position [260, 0]
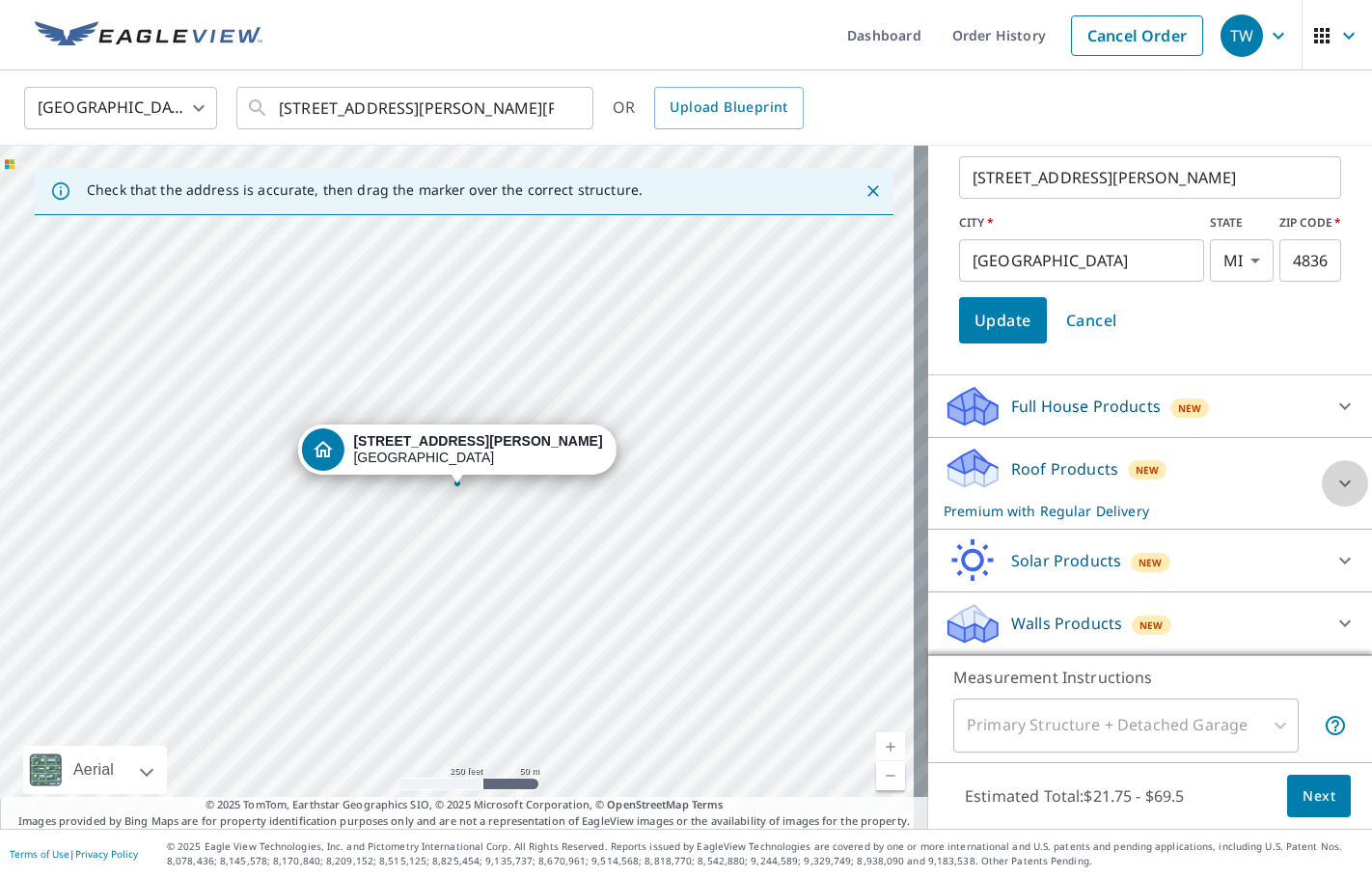
click at [1339, 482] on icon at bounding box center [1345, 484] width 12 height 7
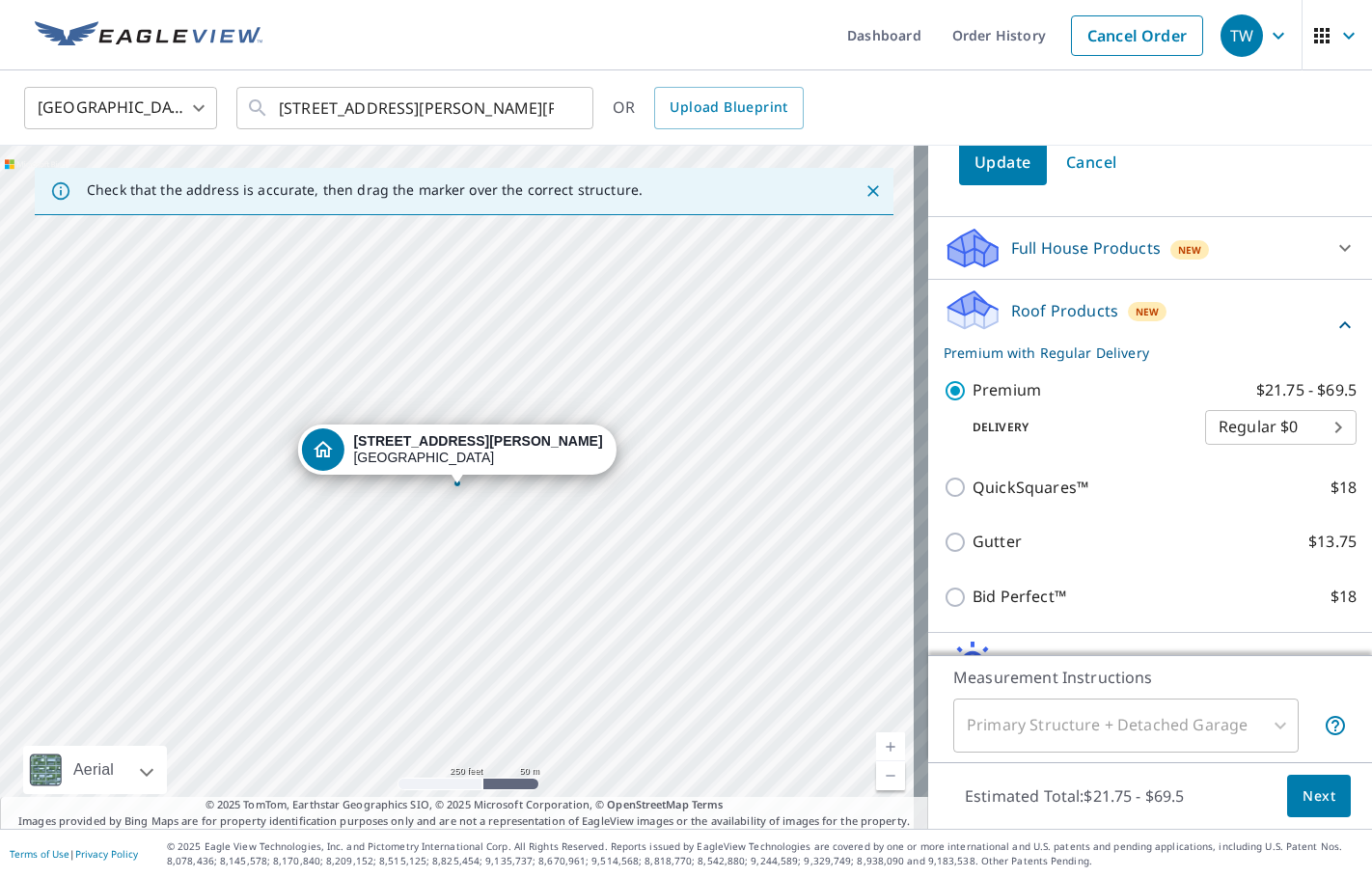
scroll to position [454, 0]
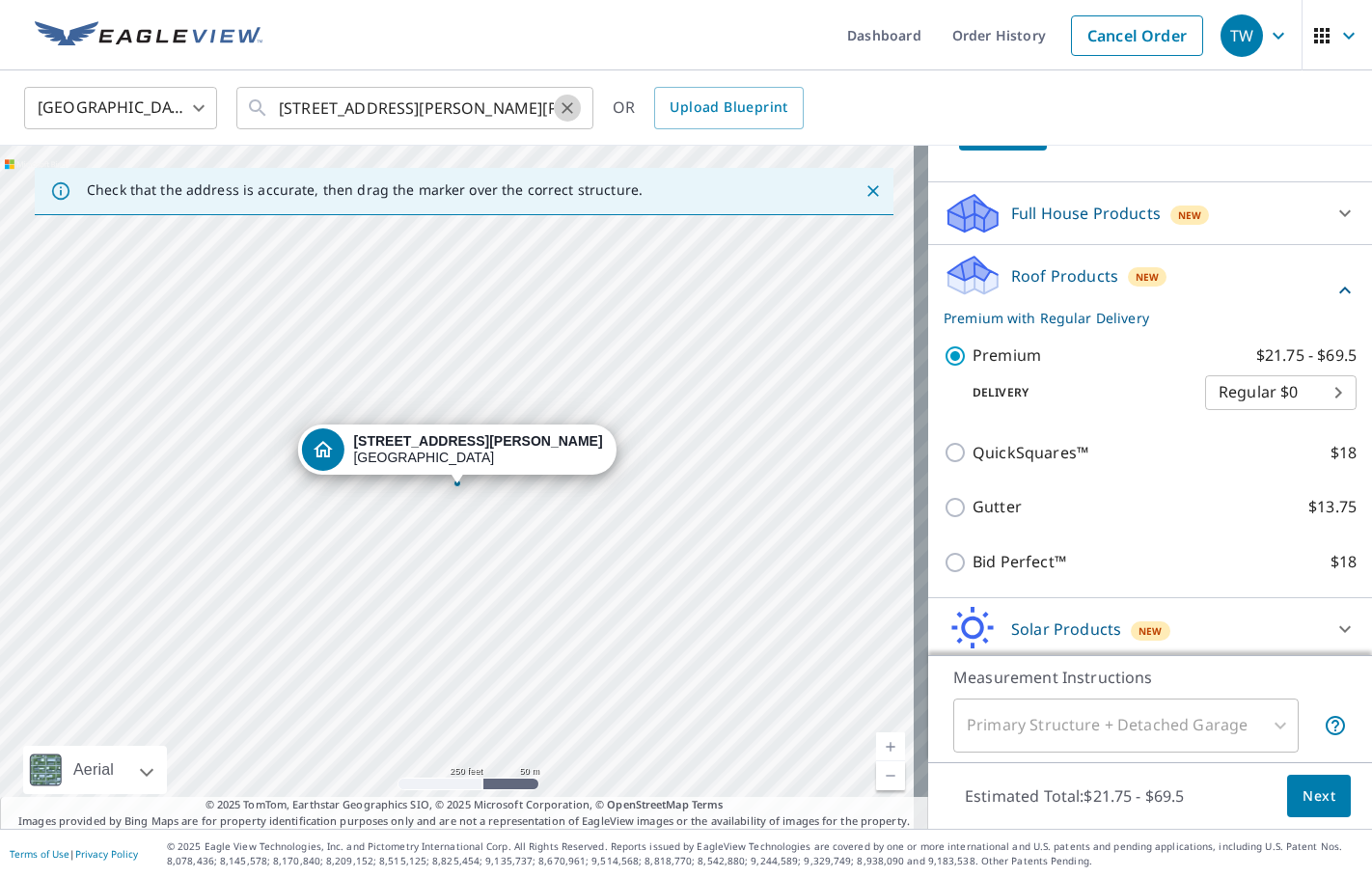
click at [566, 118] on button "Clear" at bounding box center [567, 108] width 27 height 27
